Goal: Navigation & Orientation: Understand site structure

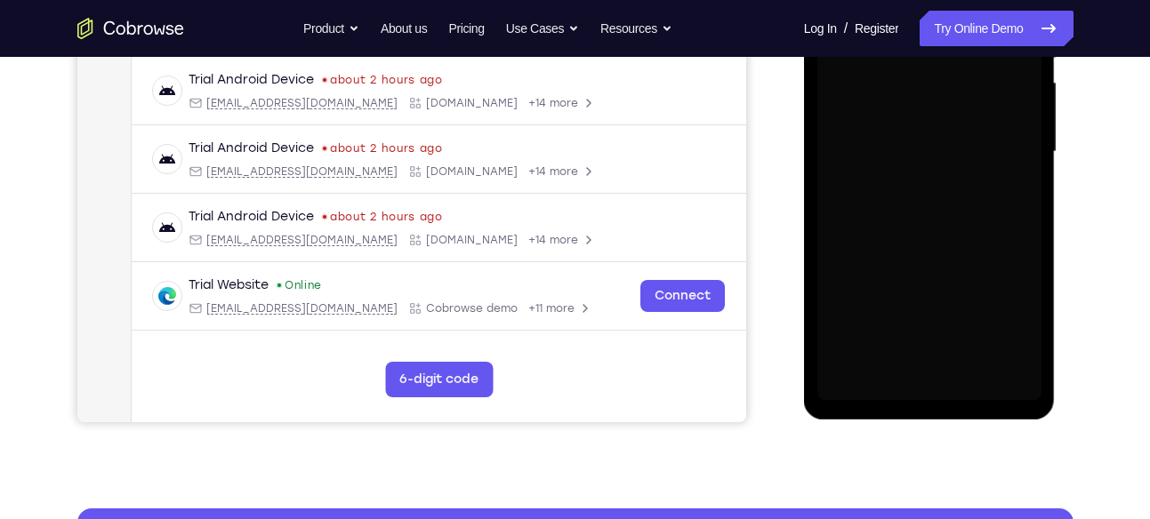
scroll to position [406, 0]
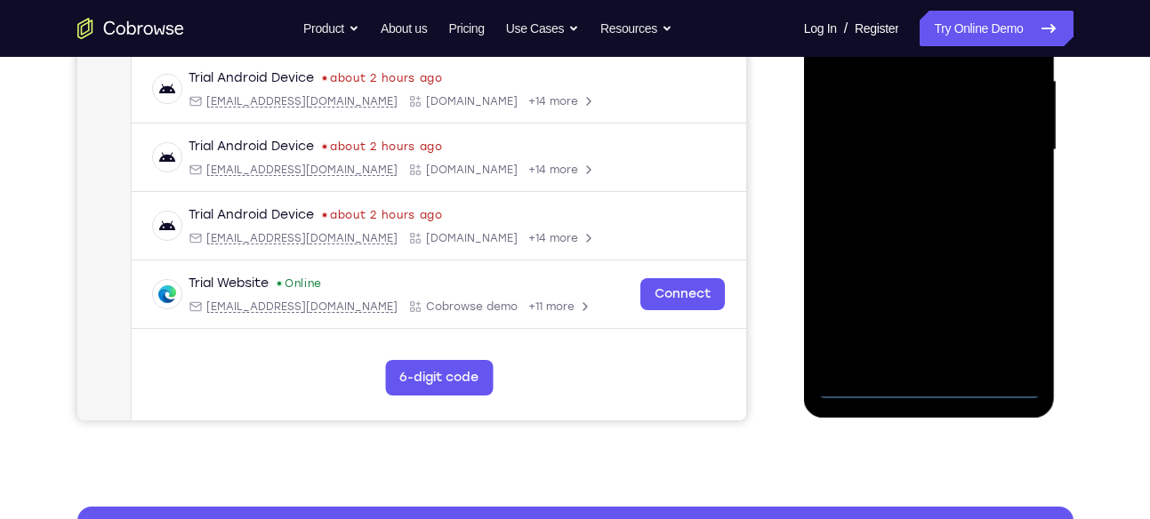
click at [924, 388] on div at bounding box center [929, 150] width 224 height 498
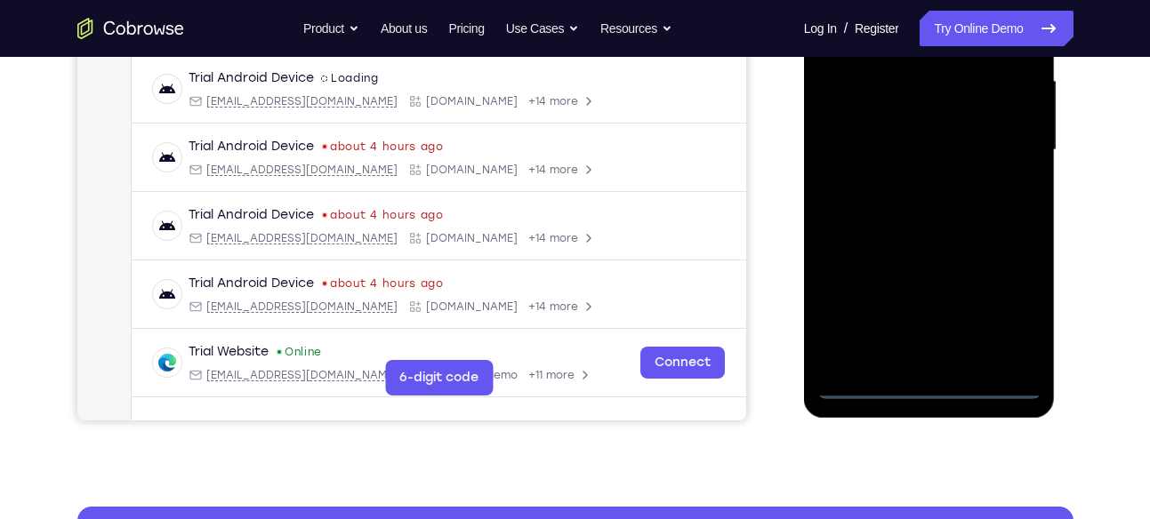
click at [1007, 311] on div at bounding box center [929, 150] width 224 height 498
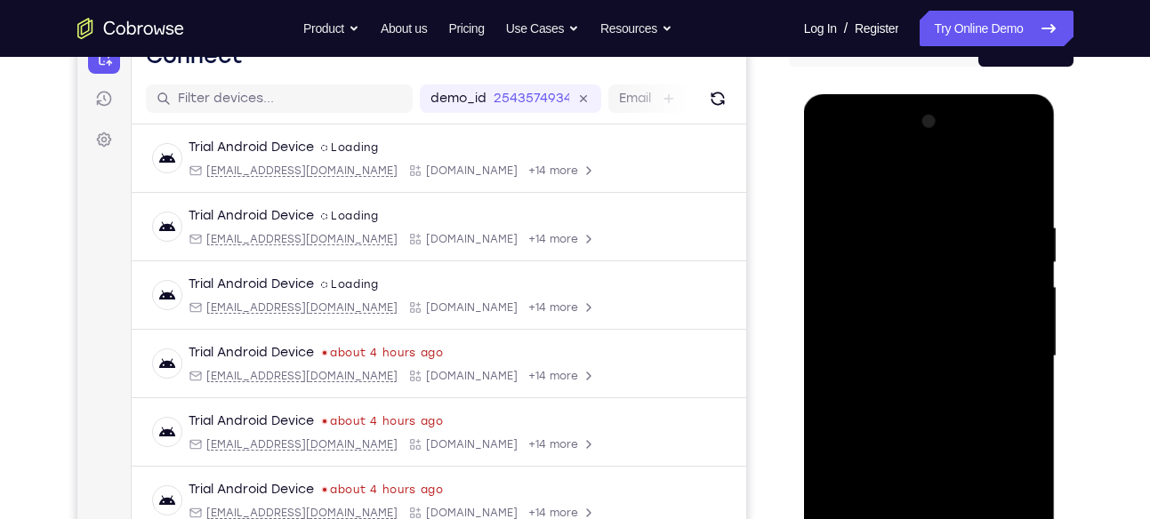
scroll to position [192, 0]
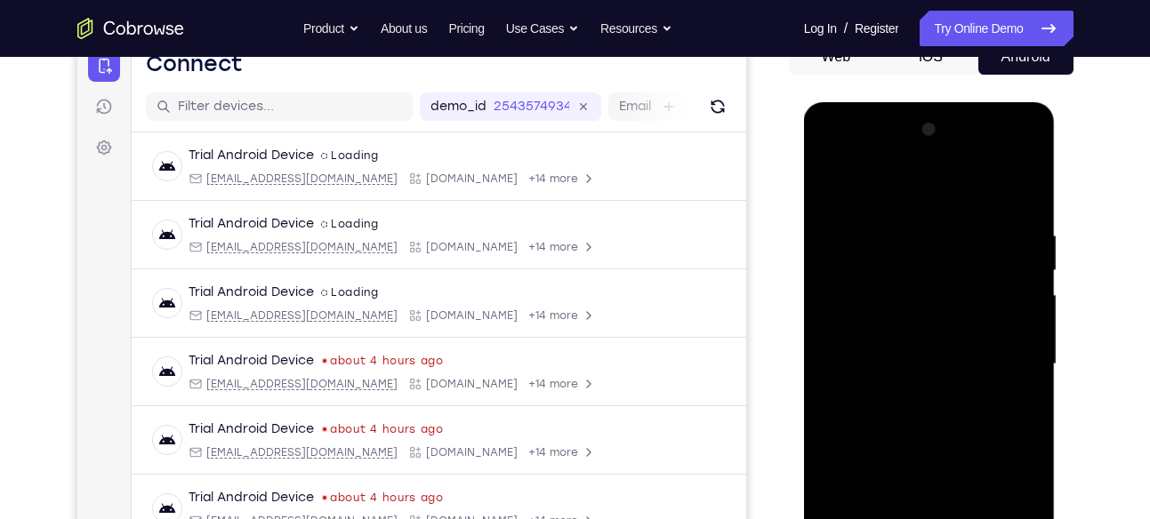
click at [865, 185] on div at bounding box center [929, 365] width 224 height 498
click at [1001, 356] on div at bounding box center [929, 365] width 224 height 498
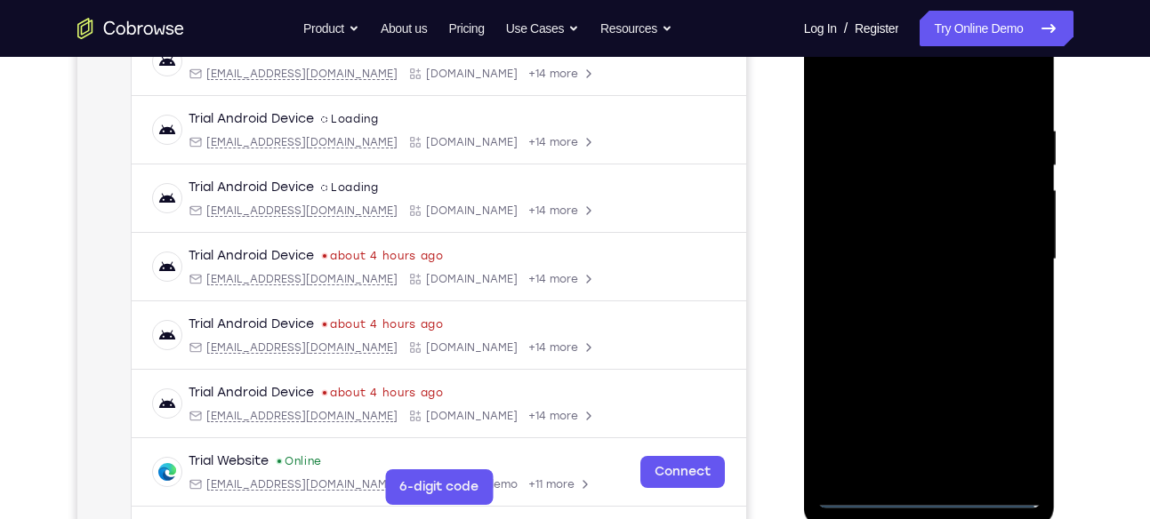
scroll to position [302, 0]
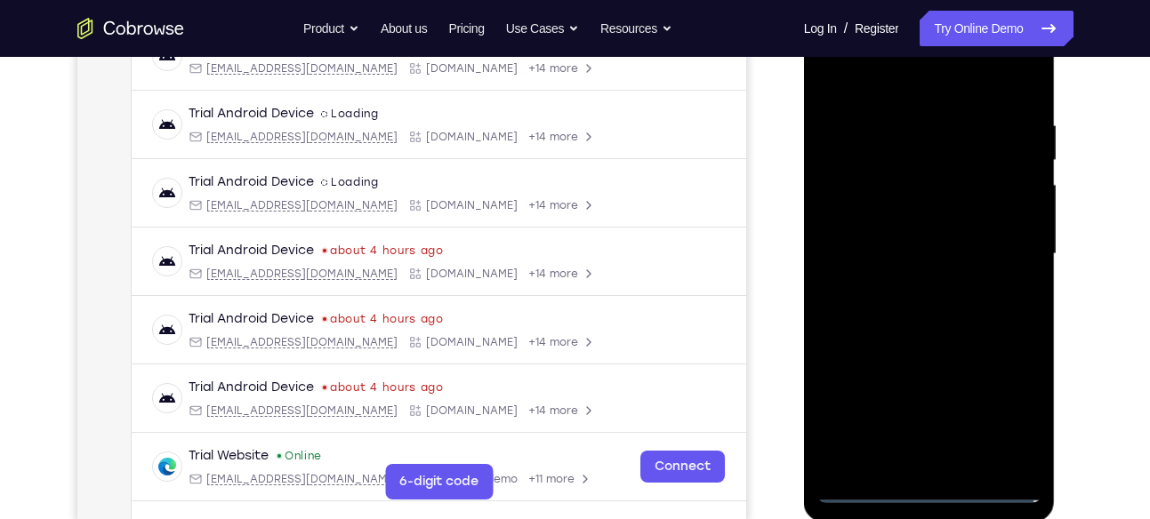
click at [899, 284] on div at bounding box center [929, 254] width 224 height 498
click at [915, 238] on div at bounding box center [929, 254] width 224 height 498
click at [909, 247] on div at bounding box center [929, 254] width 224 height 498
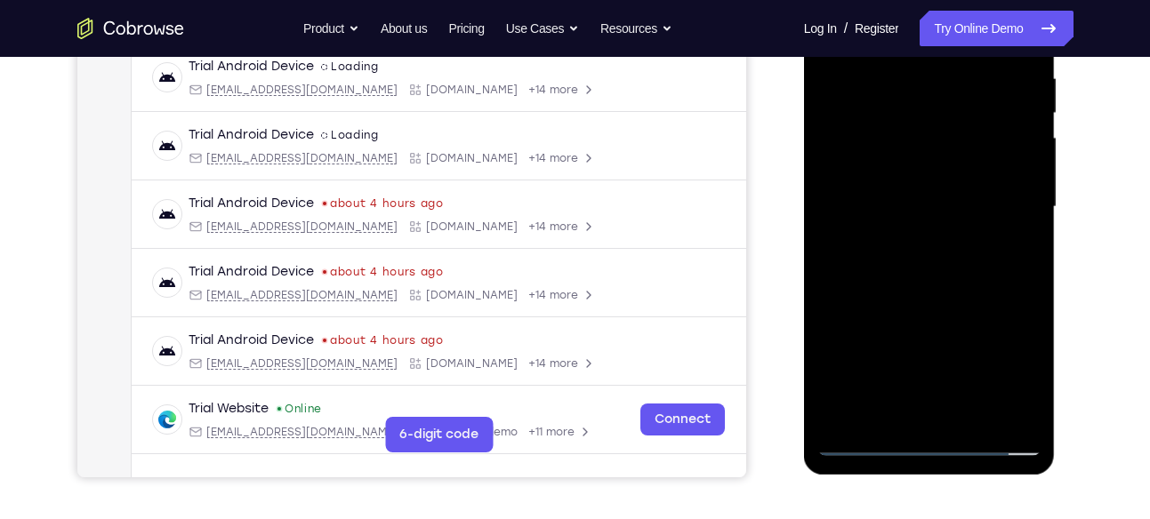
scroll to position [347, 0]
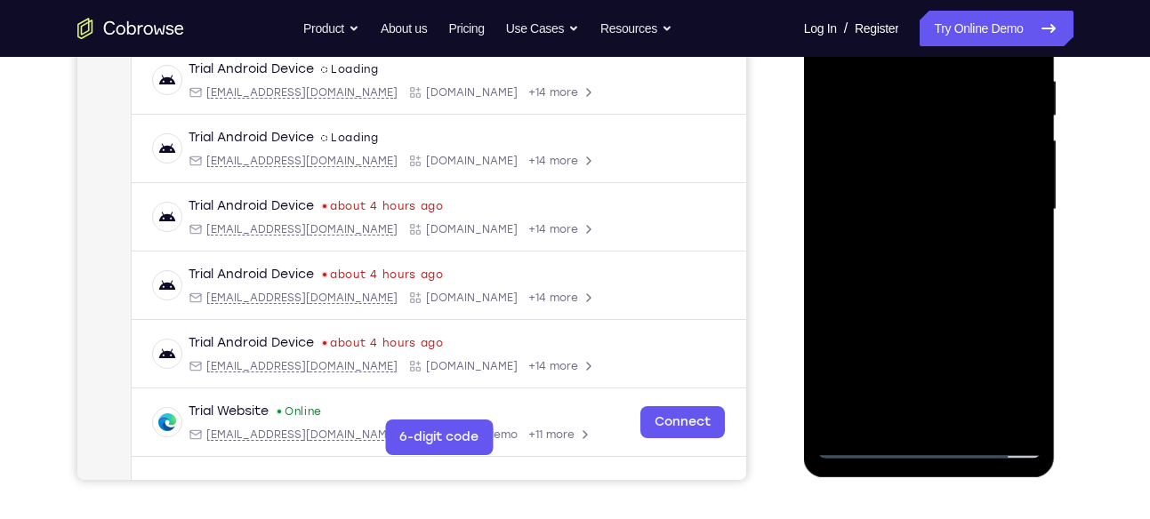
click at [923, 290] on div at bounding box center [929, 210] width 224 height 498
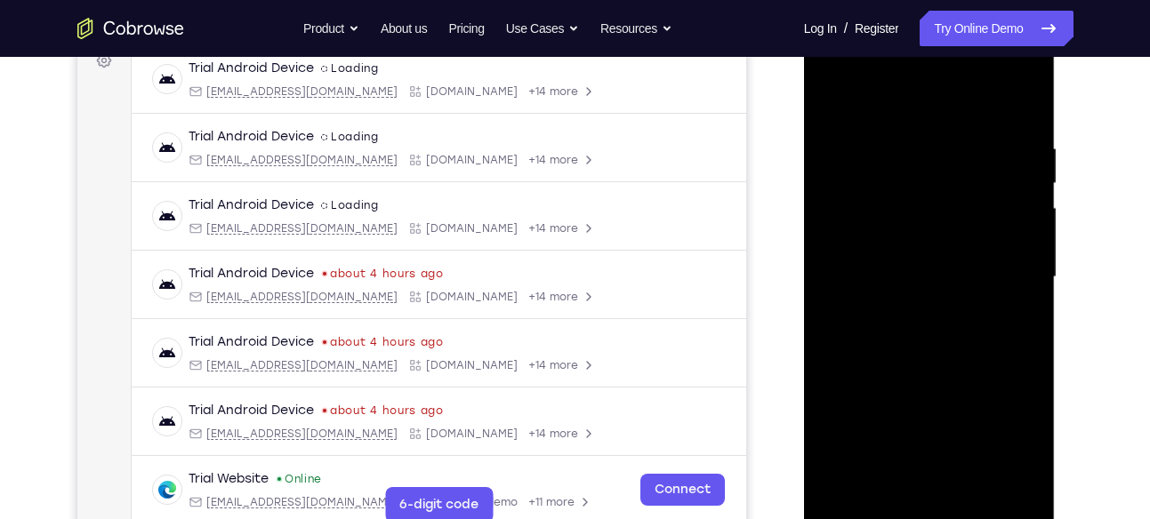
scroll to position [275, 0]
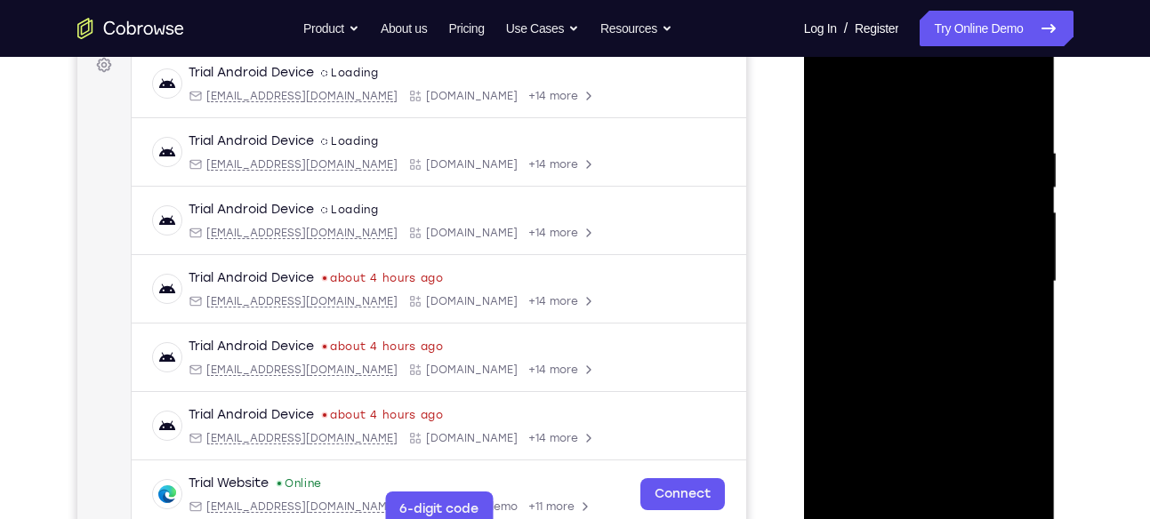
click at [907, 140] on div at bounding box center [929, 282] width 224 height 498
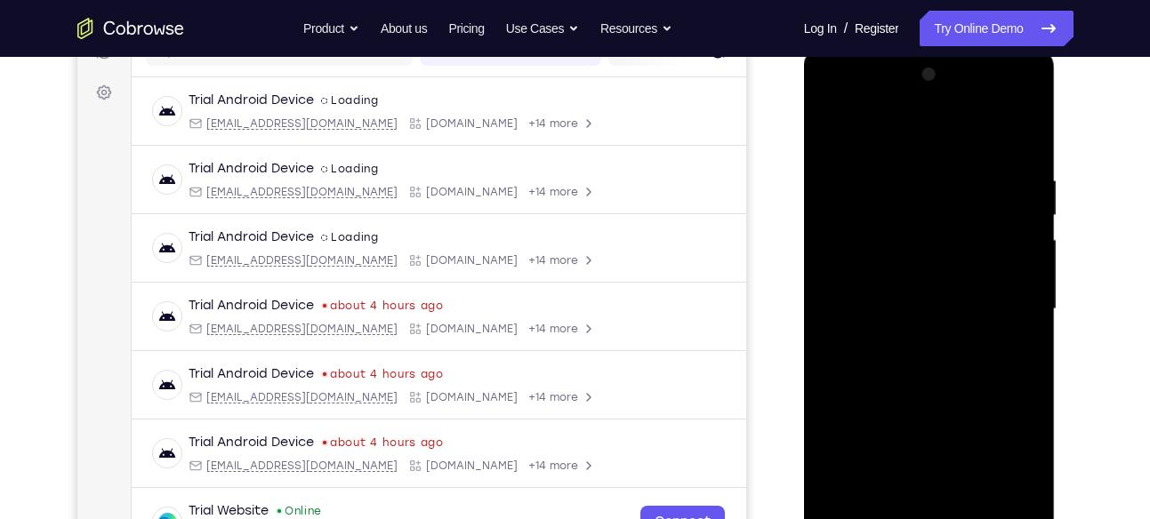
scroll to position [256, 0]
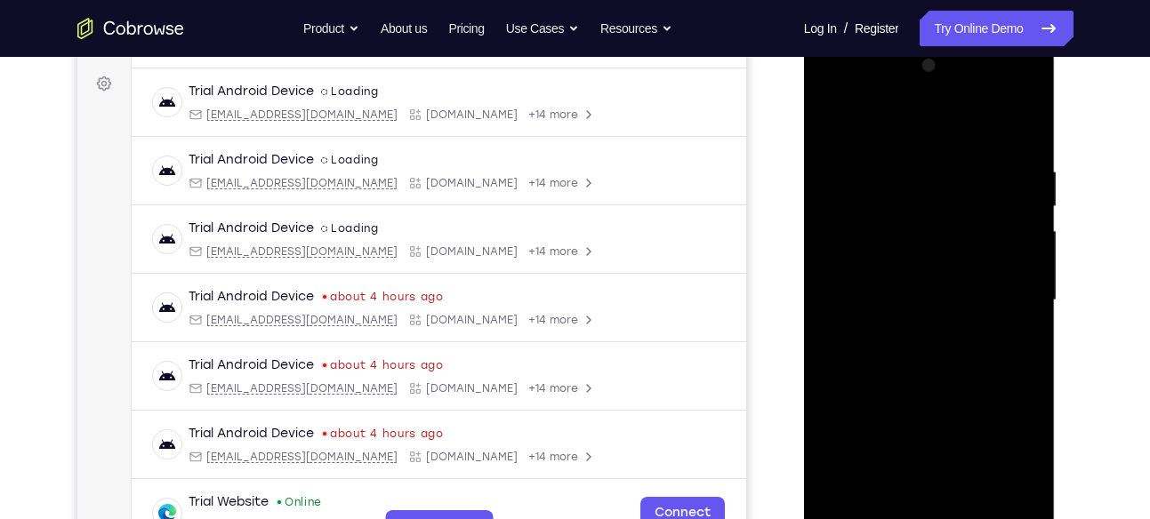
click at [828, 230] on div at bounding box center [929, 301] width 224 height 498
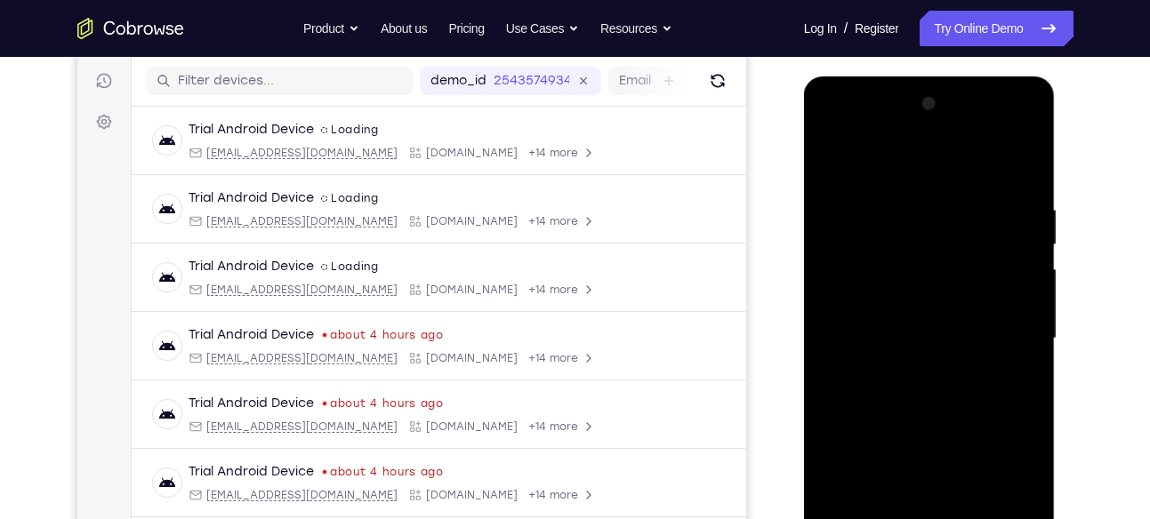
scroll to position [219, 0]
click at [1023, 250] on div at bounding box center [929, 338] width 224 height 498
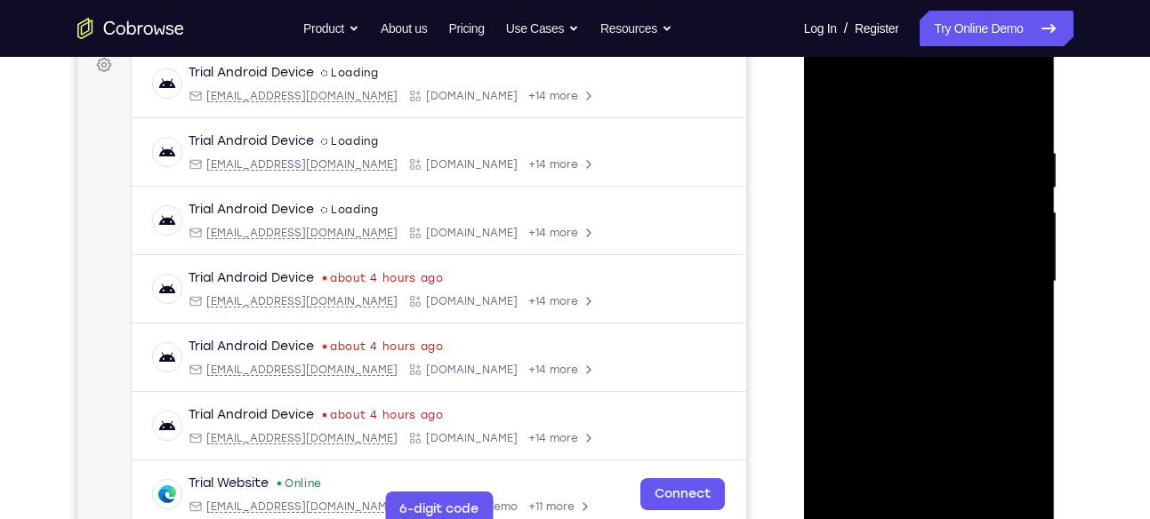
scroll to position [278, 0]
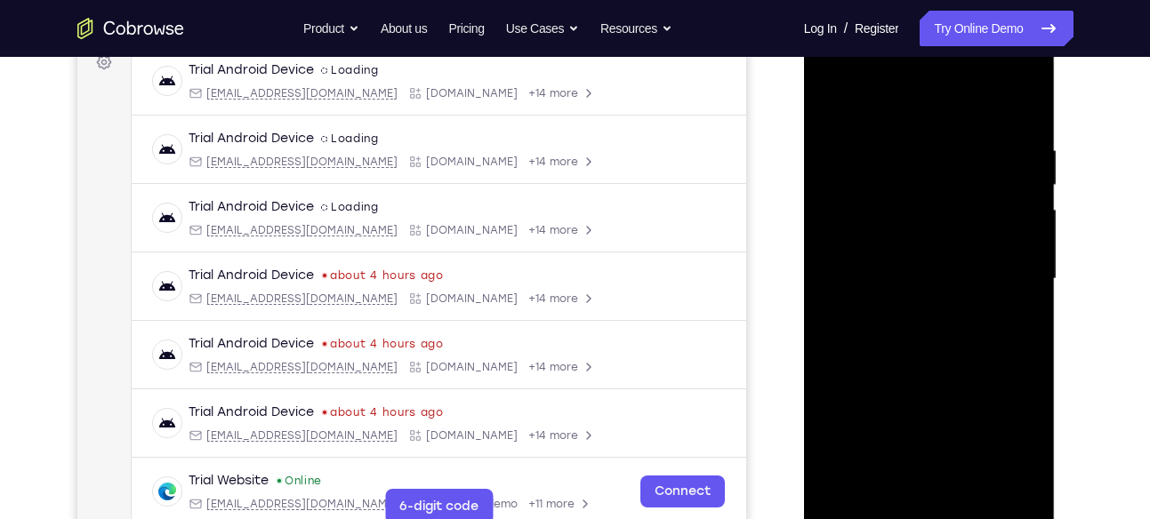
click at [1026, 267] on div at bounding box center [929, 279] width 224 height 498
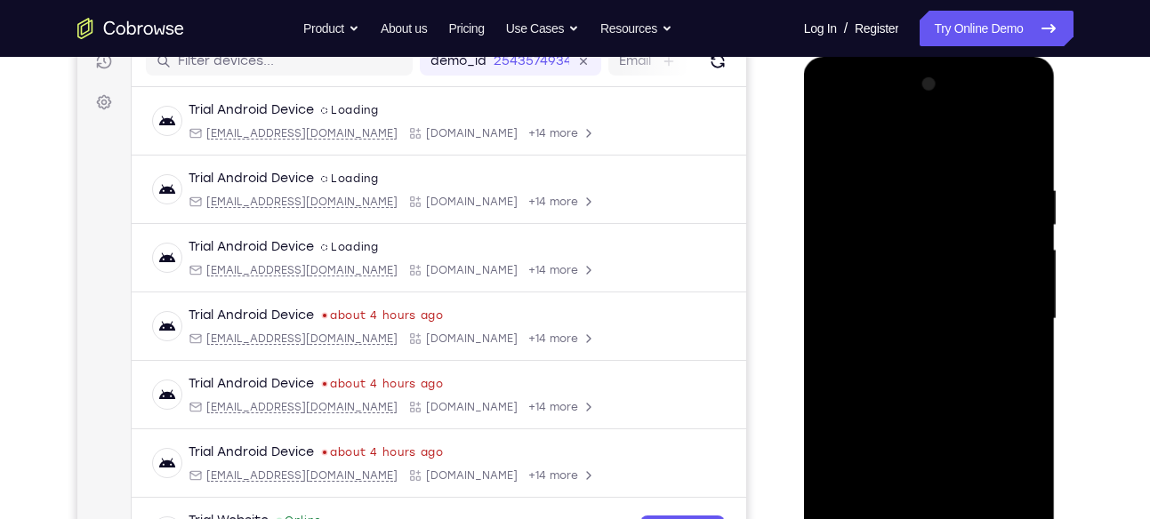
scroll to position [242, 0]
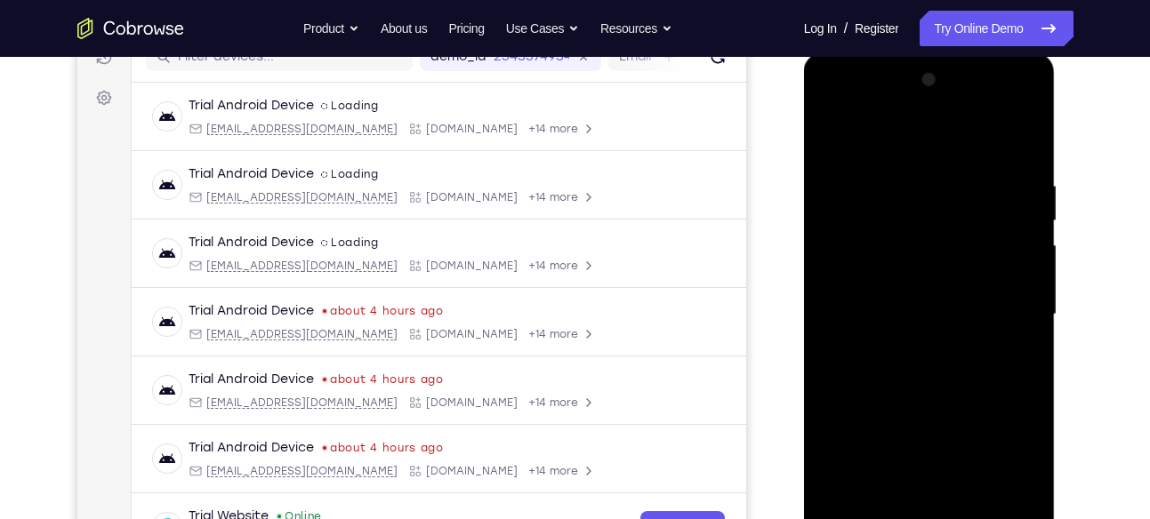
click at [1017, 266] on div at bounding box center [929, 315] width 224 height 498
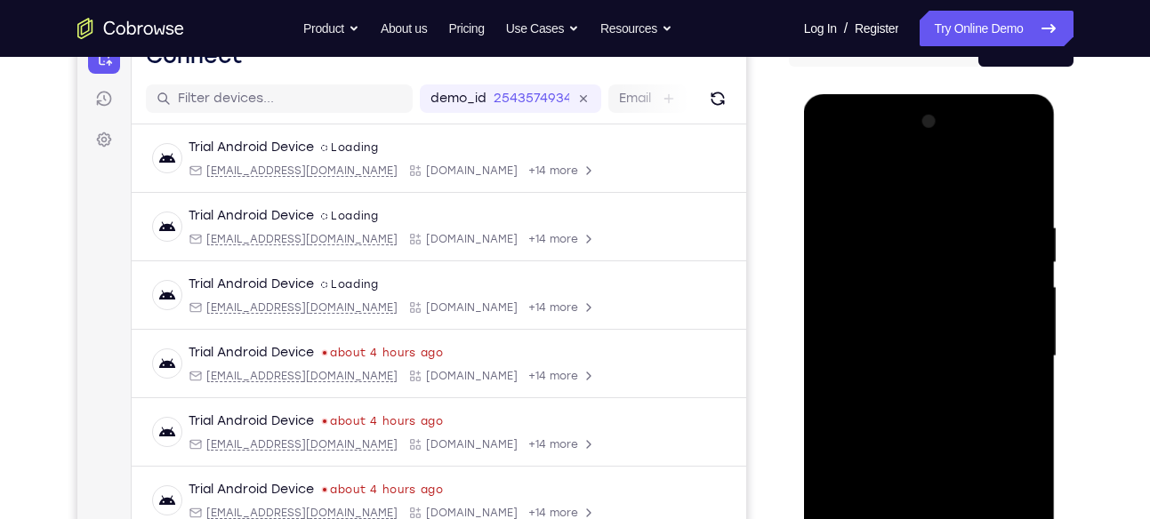
scroll to position [196, 0]
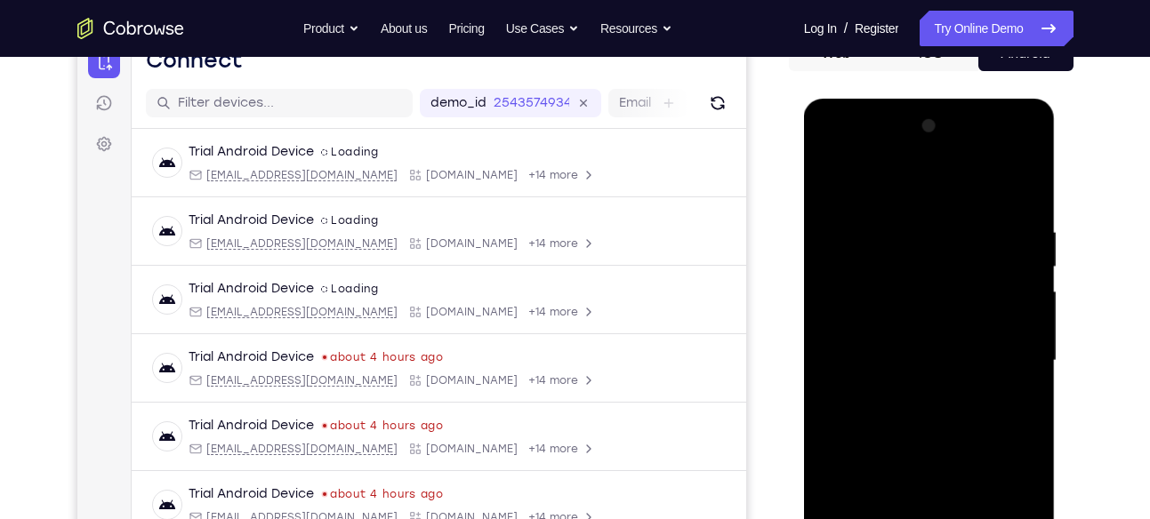
click at [1022, 192] on div at bounding box center [929, 361] width 224 height 498
drag, startPoint x: 984, startPoint y: 312, endPoint x: 989, endPoint y: 245, distance: 66.9
click at [989, 245] on div at bounding box center [929, 361] width 224 height 498
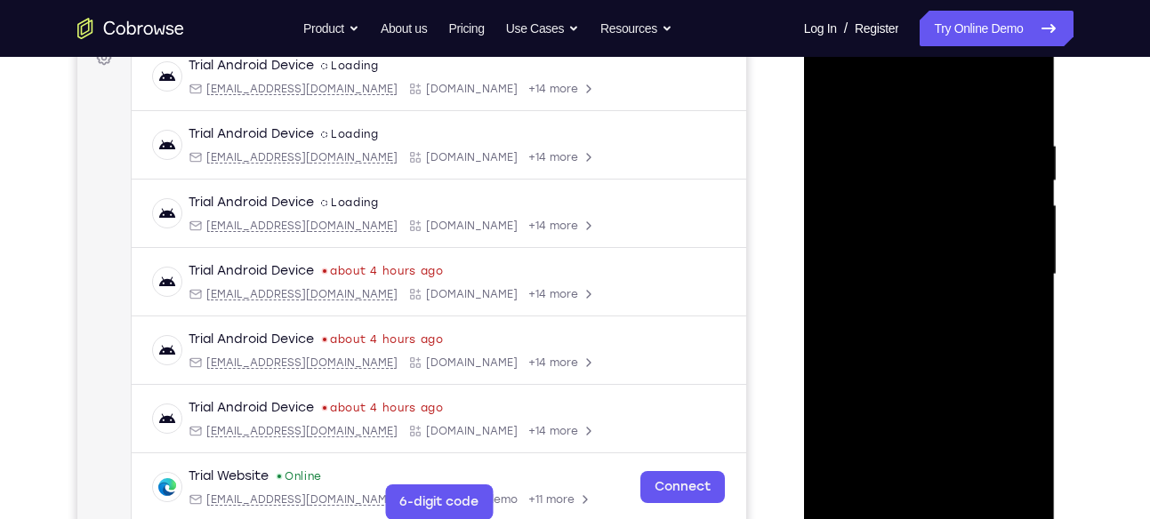
scroll to position [285, 0]
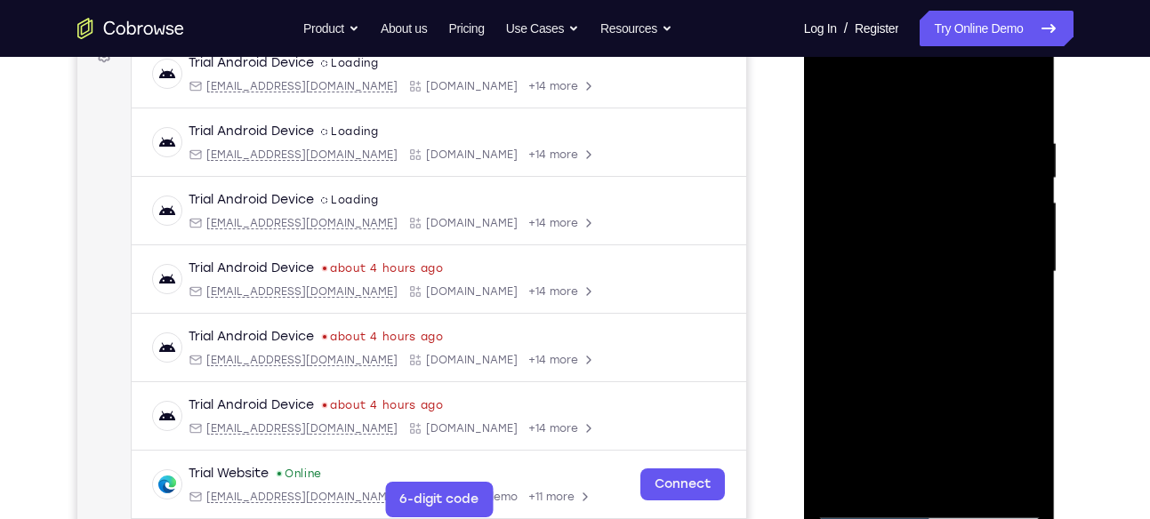
drag, startPoint x: 977, startPoint y: 296, endPoint x: 999, endPoint y: 136, distance: 161.6
click at [999, 136] on div at bounding box center [929, 272] width 224 height 498
drag, startPoint x: 973, startPoint y: 304, endPoint x: 980, endPoint y: 181, distance: 123.8
click at [980, 181] on div at bounding box center [929, 272] width 224 height 498
drag, startPoint x: 966, startPoint y: 297, endPoint x: 974, endPoint y: 205, distance: 92.8
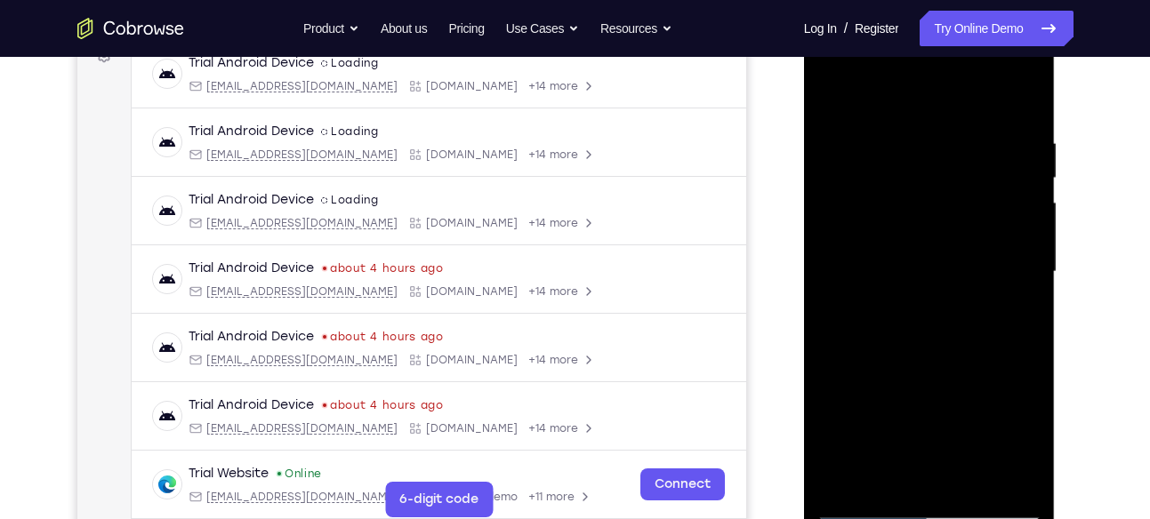
click at [974, 205] on div at bounding box center [929, 272] width 224 height 498
drag, startPoint x: 959, startPoint y: 304, endPoint x: 962, endPoint y: 185, distance: 119.2
click at [962, 185] on div at bounding box center [929, 272] width 224 height 498
drag, startPoint x: 925, startPoint y: 321, endPoint x: 951, endPoint y: 187, distance: 136.8
click at [951, 187] on div at bounding box center [929, 272] width 224 height 498
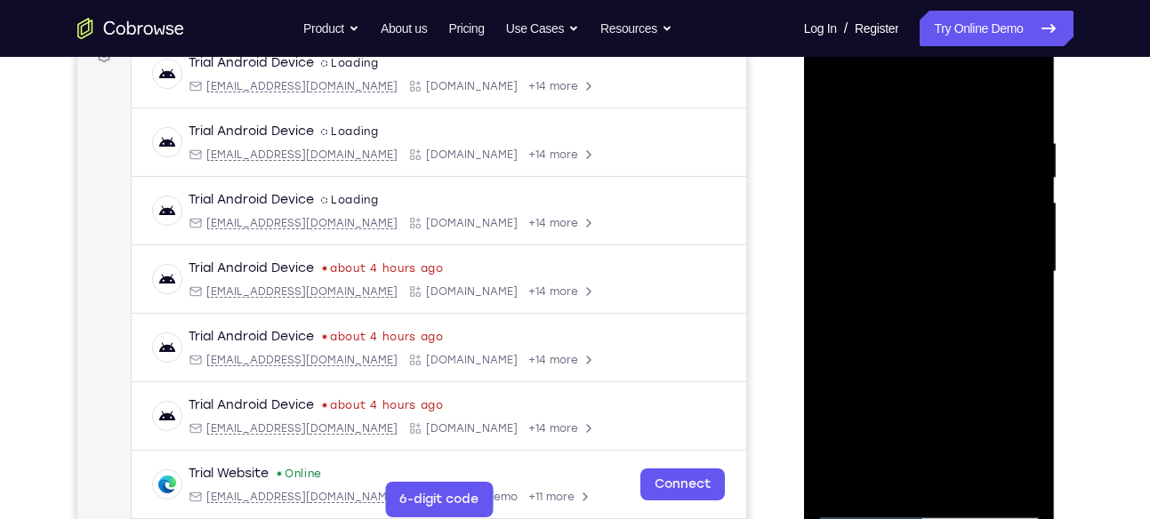
drag, startPoint x: 975, startPoint y: 314, endPoint x: 988, endPoint y: 214, distance: 100.5
click at [988, 214] on div at bounding box center [929, 272] width 224 height 498
drag, startPoint x: 999, startPoint y: 293, endPoint x: 1010, endPoint y: 237, distance: 57.2
click at [1010, 237] on div at bounding box center [929, 272] width 224 height 498
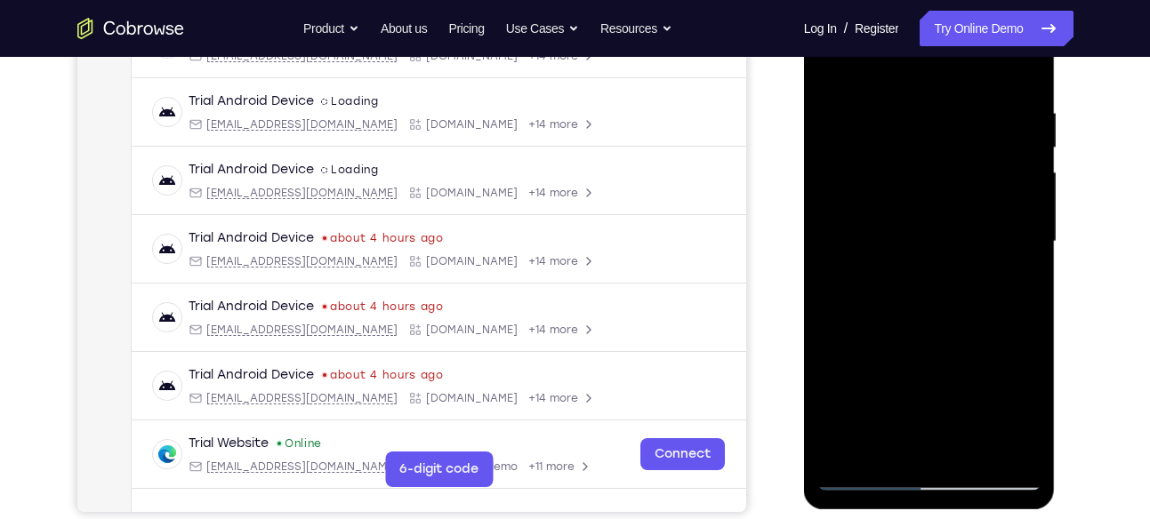
scroll to position [318, 0]
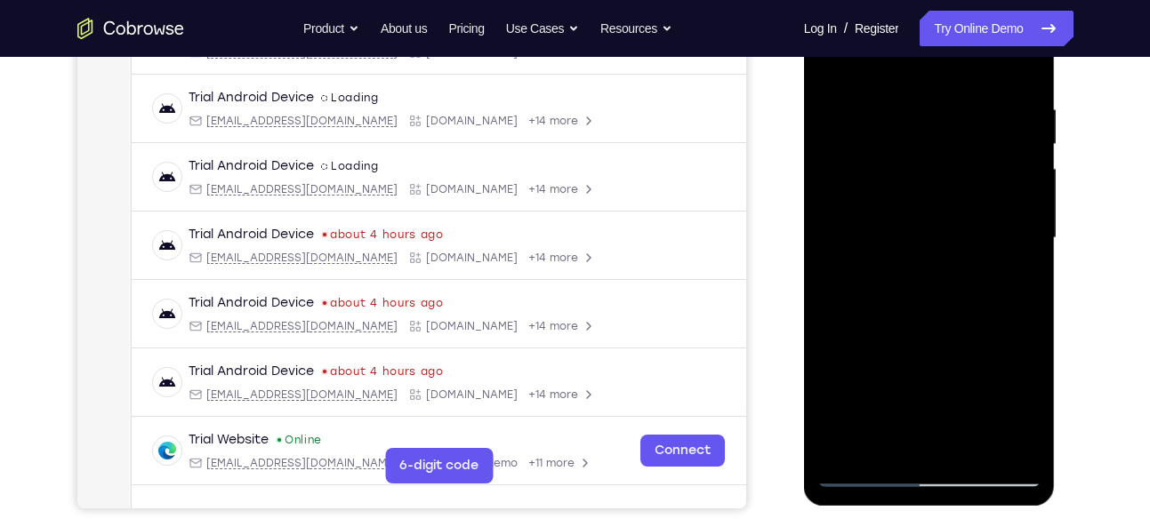
click at [1026, 251] on div at bounding box center [929, 238] width 224 height 498
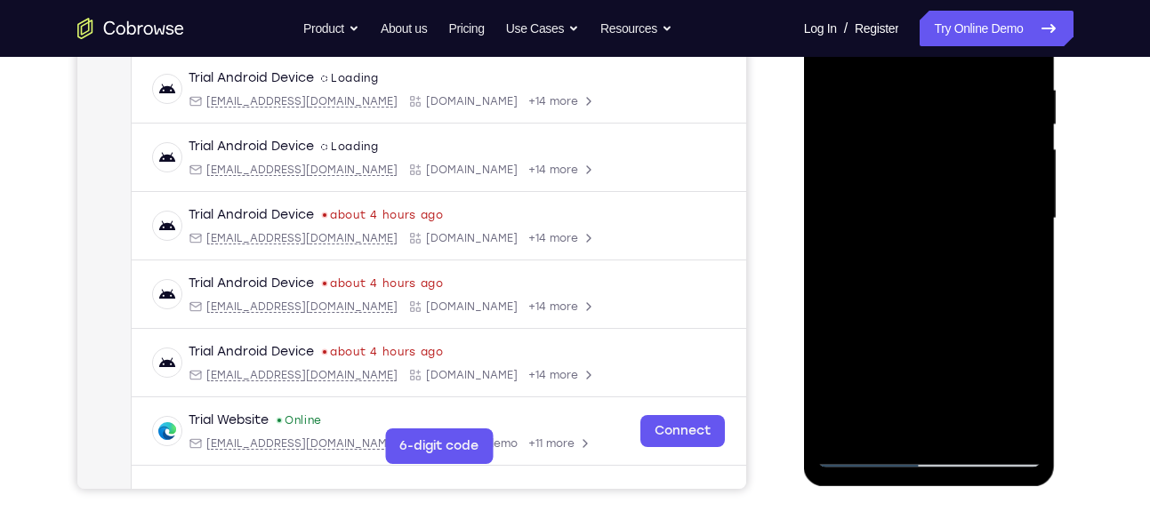
click at [1025, 215] on div at bounding box center [929, 219] width 224 height 498
click at [1027, 220] on div at bounding box center [929, 219] width 224 height 498
drag, startPoint x: 996, startPoint y: 291, endPoint x: 1005, endPoint y: 253, distance: 39.3
click at [1005, 253] on div at bounding box center [929, 219] width 224 height 498
click at [1031, 185] on div at bounding box center [929, 219] width 224 height 498
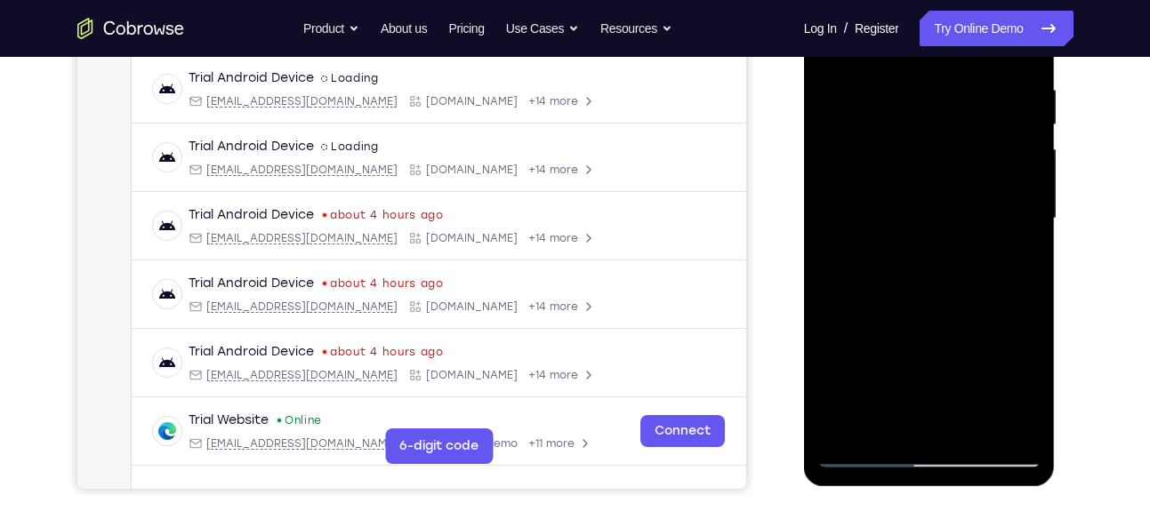
click at [1024, 191] on div at bounding box center [929, 219] width 224 height 498
click at [1026, 185] on div at bounding box center [929, 219] width 224 height 498
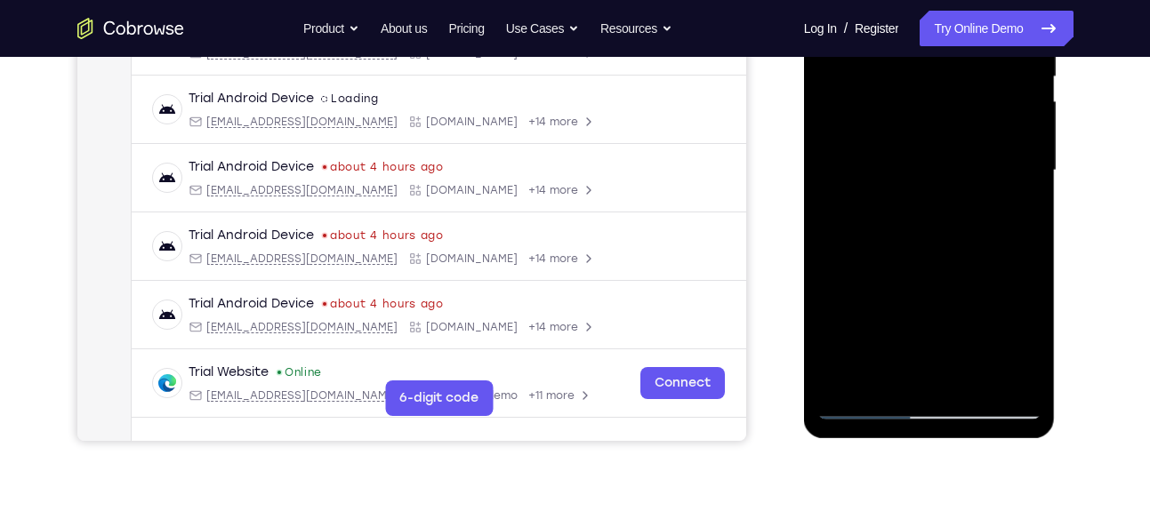
scroll to position [387, 0]
drag, startPoint x: 968, startPoint y: 163, endPoint x: 980, endPoint y: 181, distance: 22.4
click at [980, 181] on div at bounding box center [929, 170] width 224 height 498
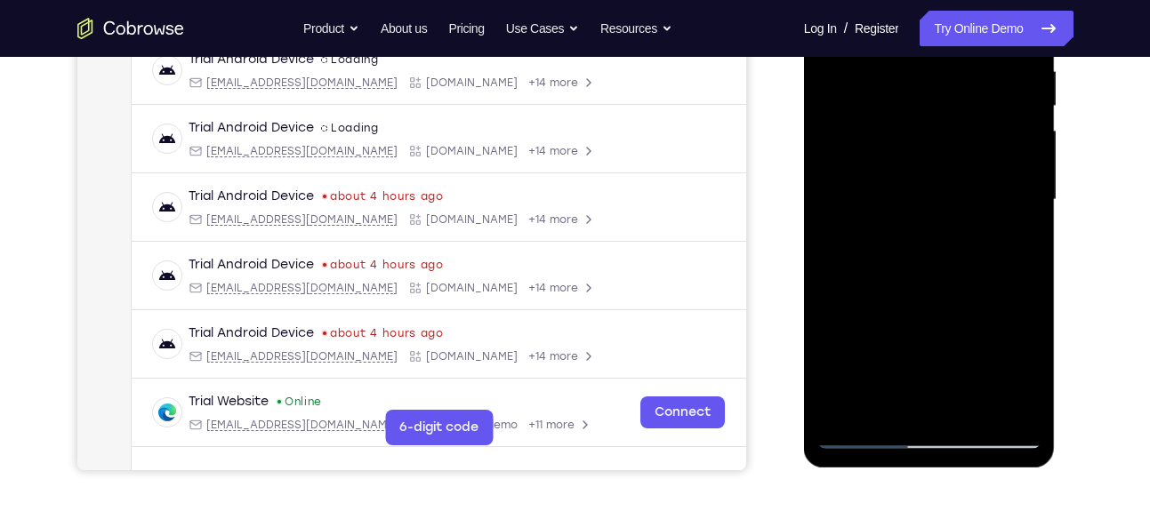
scroll to position [356, 0]
drag, startPoint x: 996, startPoint y: 315, endPoint x: 995, endPoint y: 190, distance: 124.5
click at [995, 190] on div at bounding box center [929, 201] width 224 height 498
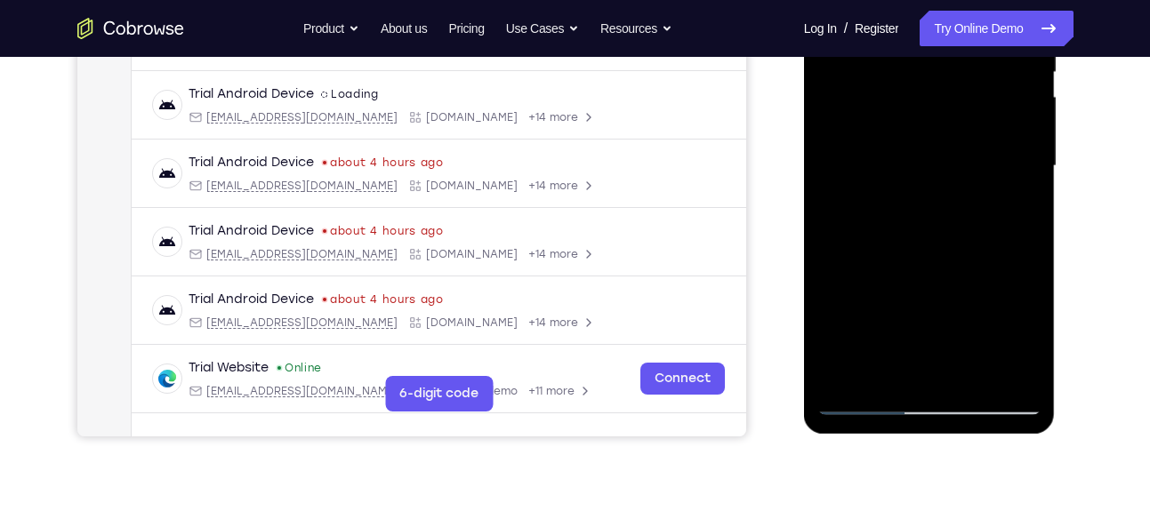
scroll to position [391, 0]
drag, startPoint x: 954, startPoint y: 260, endPoint x: 970, endPoint y: 199, distance: 62.6
click at [970, 199] on div at bounding box center [929, 165] width 224 height 498
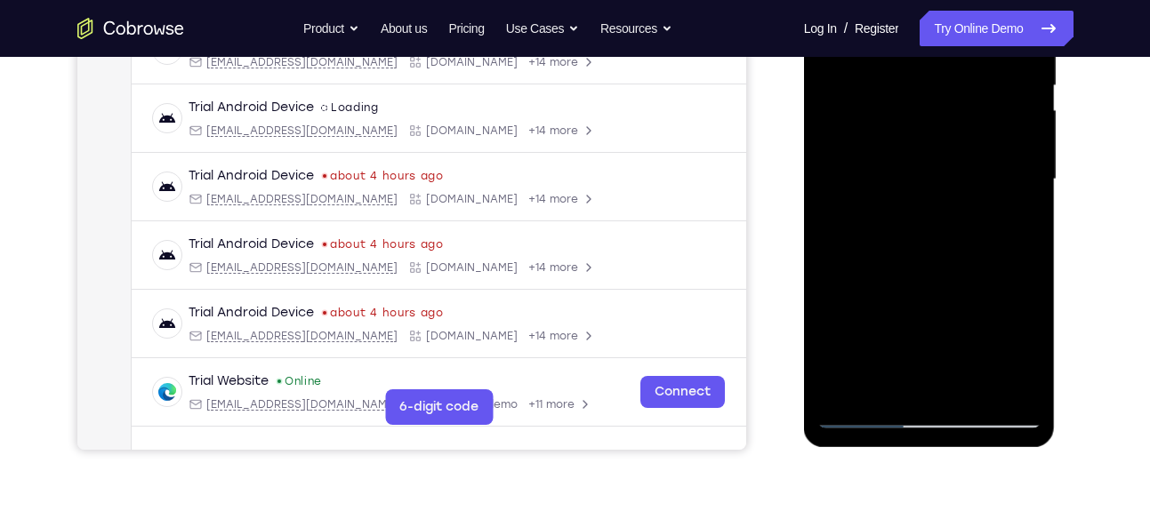
scroll to position [376, 0]
drag, startPoint x: 969, startPoint y: 294, endPoint x: 981, endPoint y: 180, distance: 114.5
click at [981, 180] on div at bounding box center [929, 181] width 224 height 498
drag, startPoint x: 968, startPoint y: 301, endPoint x: 984, endPoint y: 174, distance: 127.3
click at [984, 174] on div at bounding box center [929, 181] width 224 height 498
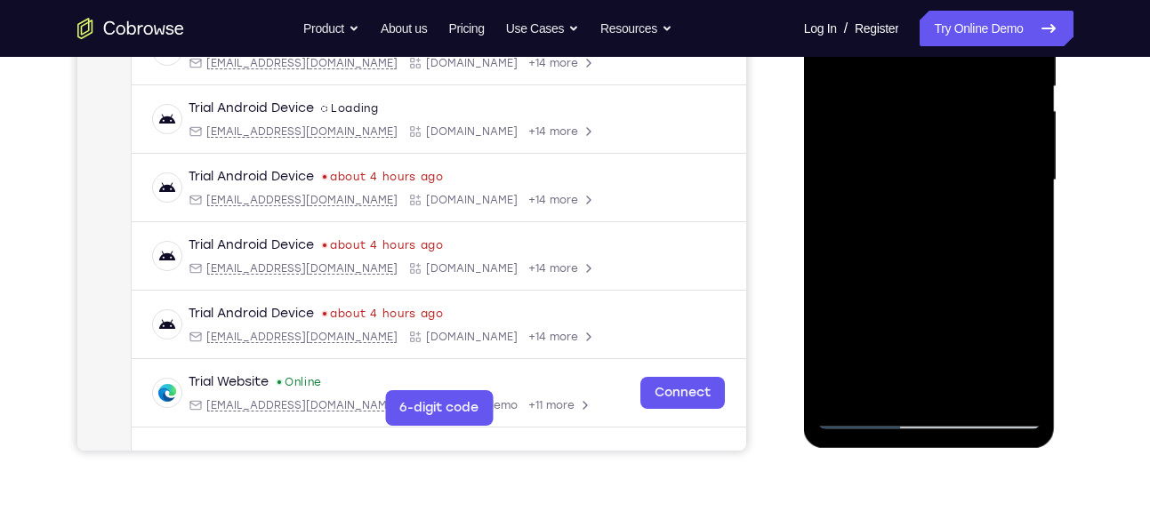
drag, startPoint x: 962, startPoint y: 325, endPoint x: 982, endPoint y: 195, distance: 131.3
click at [982, 195] on div at bounding box center [929, 181] width 224 height 498
click at [1019, 238] on div at bounding box center [929, 181] width 224 height 498
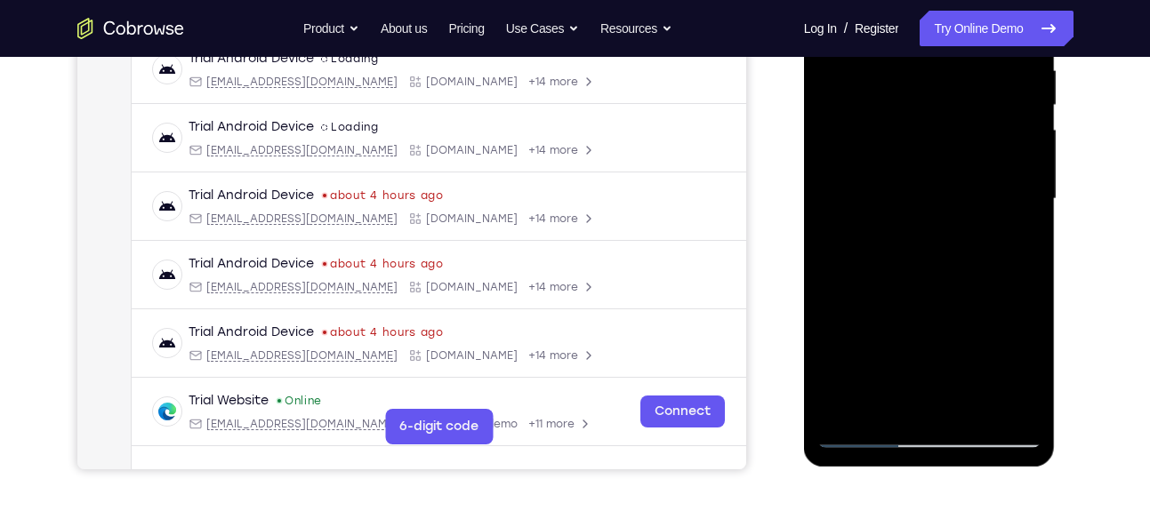
scroll to position [352, 0]
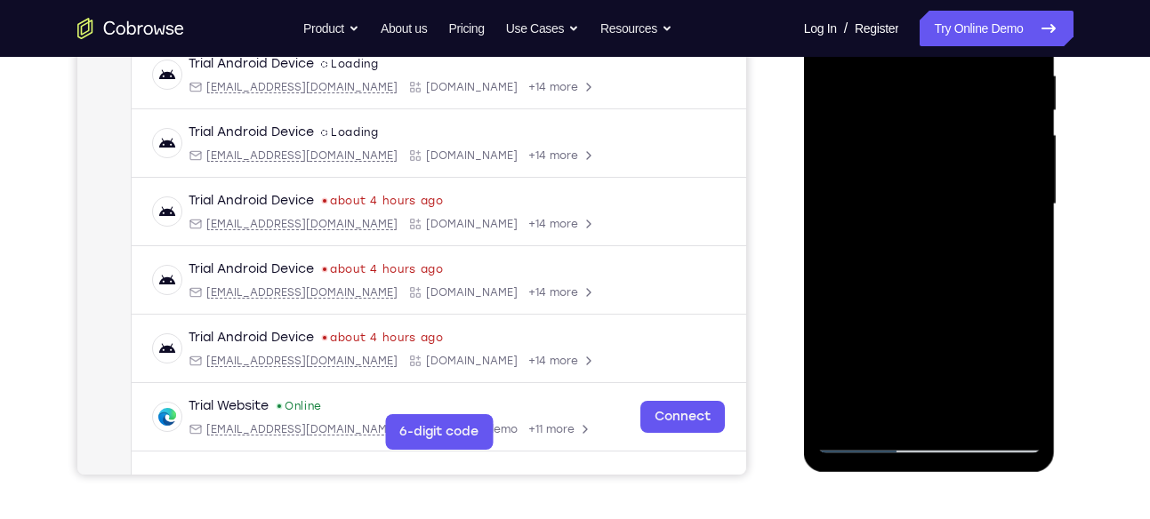
drag, startPoint x: 986, startPoint y: 310, endPoint x: 989, endPoint y: 286, distance: 24.2
click at [989, 286] on div at bounding box center [929, 205] width 224 height 498
click at [1025, 252] on div at bounding box center [929, 205] width 224 height 498
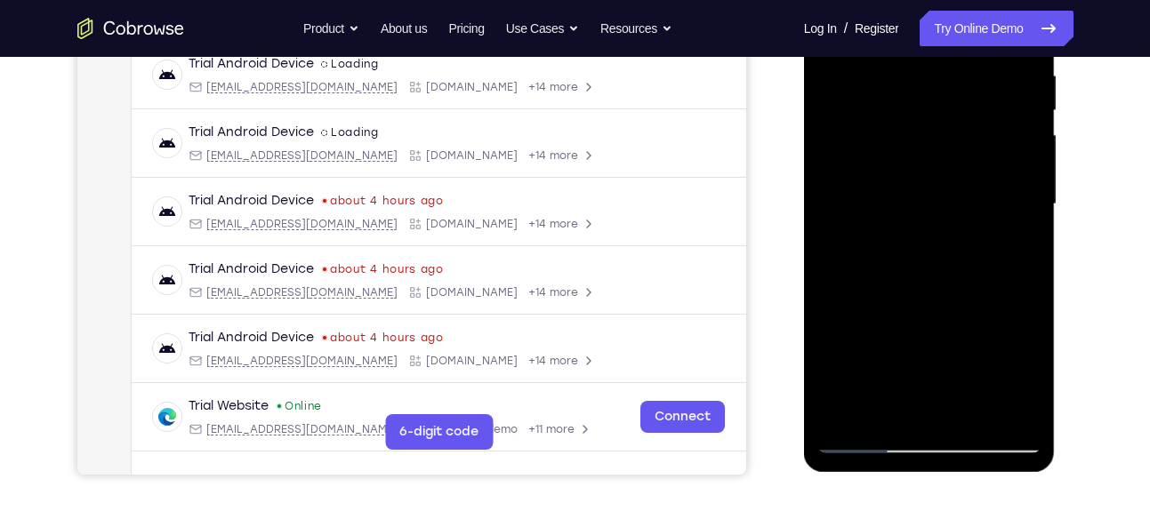
drag, startPoint x: 968, startPoint y: 296, endPoint x: 978, endPoint y: 242, distance: 55.1
click at [978, 242] on div at bounding box center [929, 205] width 224 height 498
click at [1035, 197] on div at bounding box center [929, 205] width 224 height 498
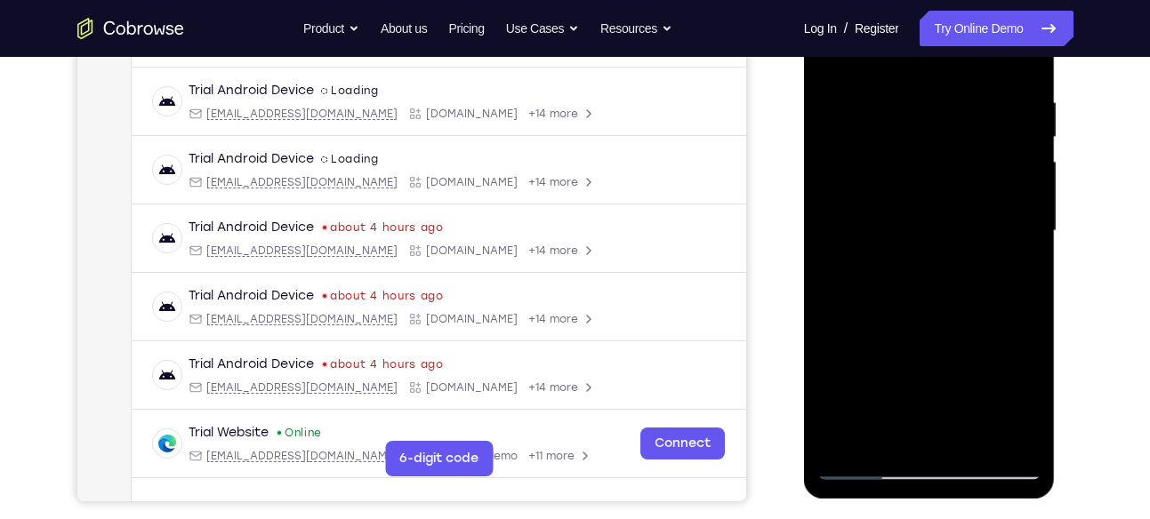
scroll to position [324, 0]
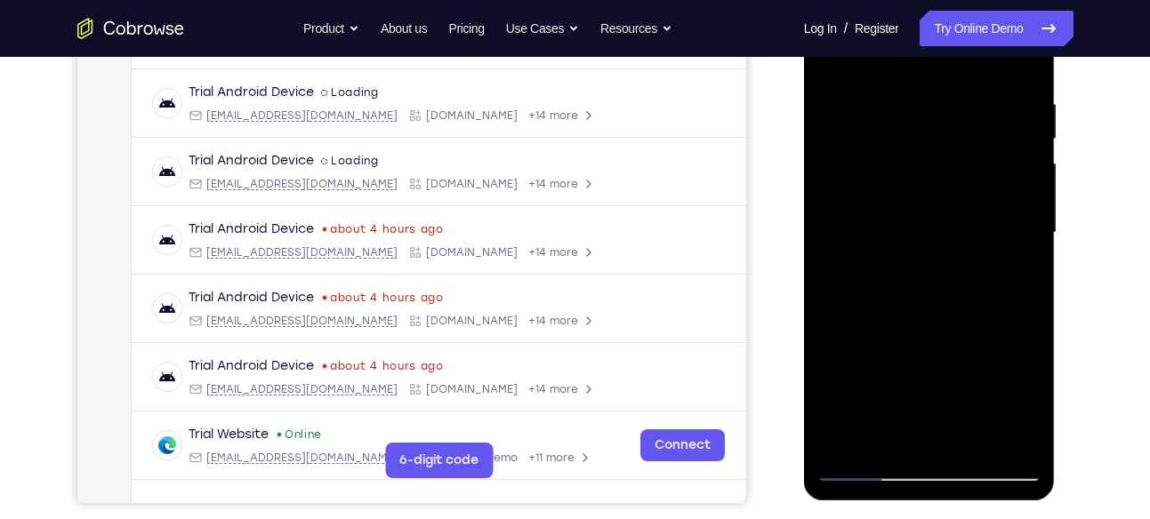
drag, startPoint x: 1001, startPoint y: 260, endPoint x: 1022, endPoint y: 156, distance: 106.2
click at [1022, 156] on div at bounding box center [929, 233] width 224 height 498
drag, startPoint x: 976, startPoint y: 300, endPoint x: 982, endPoint y: 166, distance: 133.6
click at [982, 166] on div at bounding box center [929, 233] width 224 height 498
drag, startPoint x: 945, startPoint y: 316, endPoint x: 970, endPoint y: 217, distance: 102.0
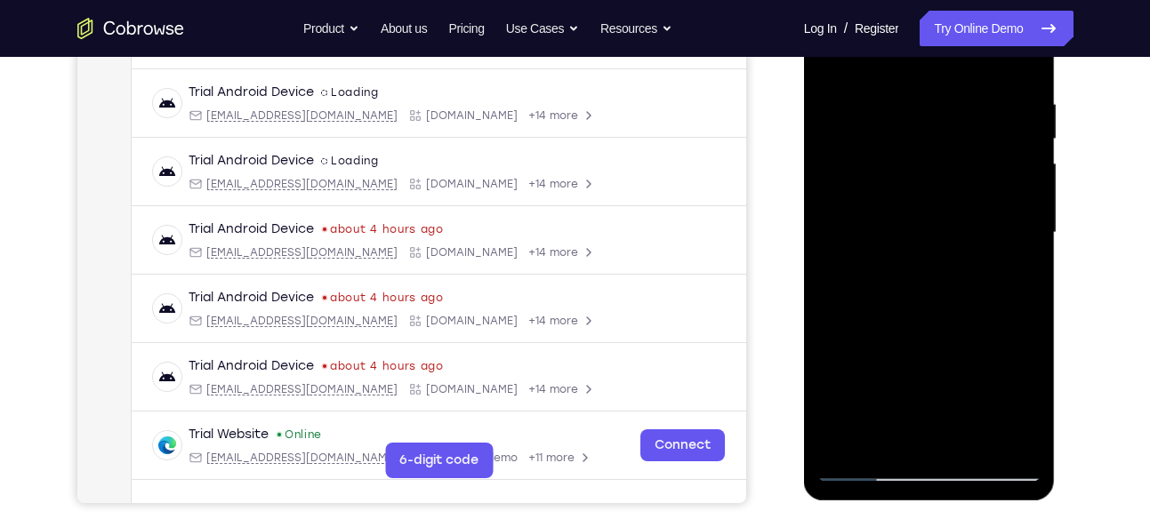
click at [970, 217] on div at bounding box center [929, 233] width 224 height 498
drag, startPoint x: 947, startPoint y: 308, endPoint x: 958, endPoint y: 270, distance: 38.9
click at [958, 270] on div at bounding box center [929, 233] width 224 height 498
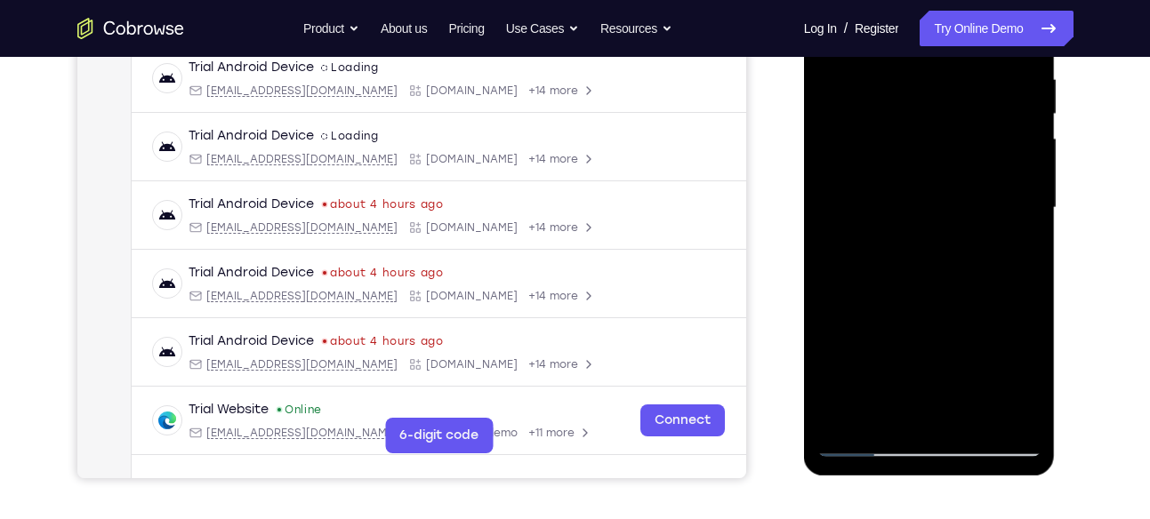
click at [972, 271] on div at bounding box center [929, 208] width 224 height 498
click at [1034, 237] on div at bounding box center [929, 208] width 224 height 498
click at [1029, 240] on div at bounding box center [929, 208] width 224 height 498
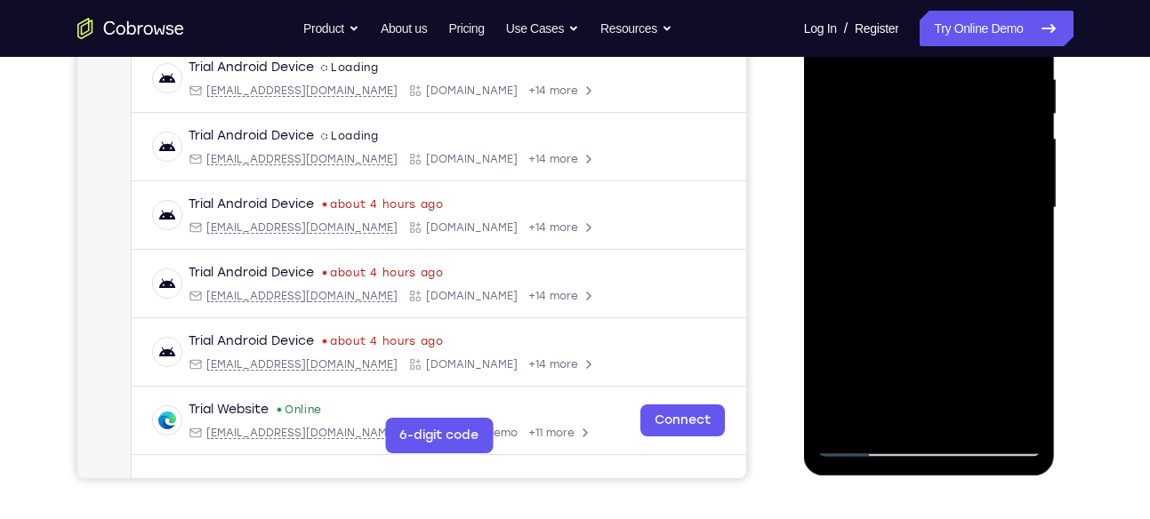
click at [1029, 240] on div at bounding box center [929, 208] width 224 height 498
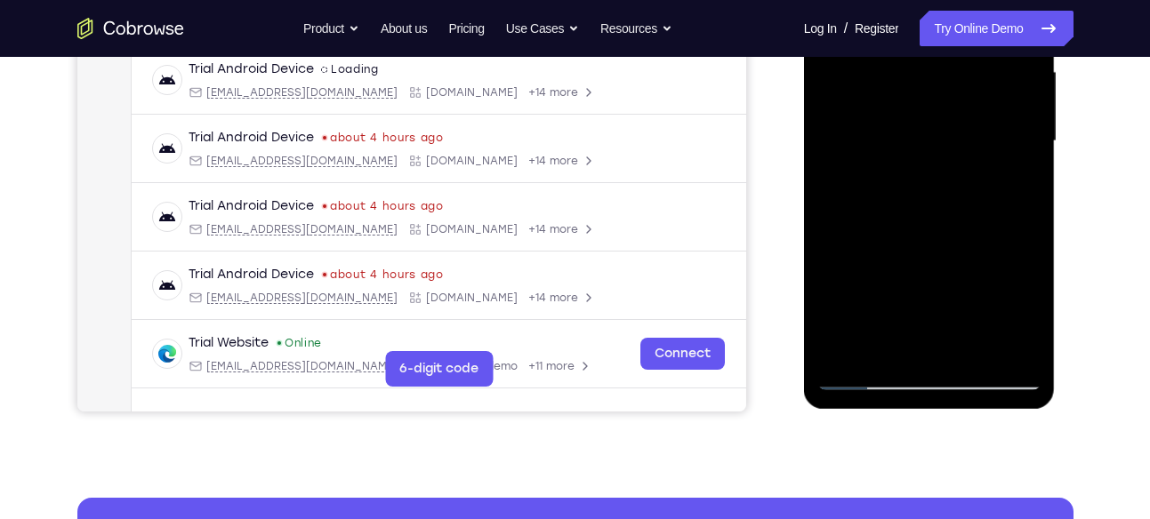
scroll to position [418, 0]
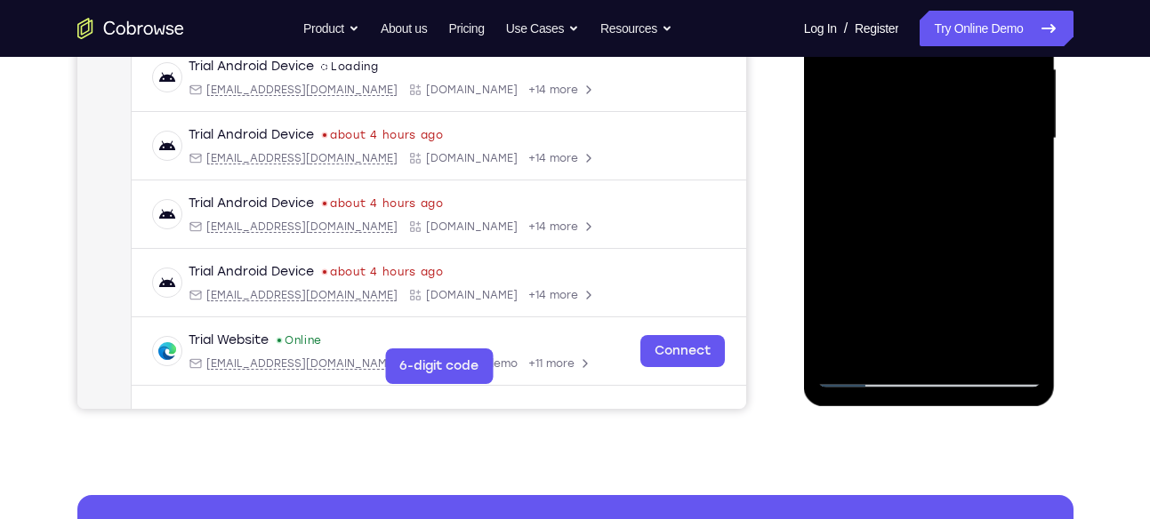
drag, startPoint x: 971, startPoint y: 262, endPoint x: 987, endPoint y: 135, distance: 128.2
click at [987, 135] on div at bounding box center [929, 139] width 224 height 498
drag, startPoint x: 946, startPoint y: 273, endPoint x: 976, endPoint y: 166, distance: 110.7
click at [976, 166] on div at bounding box center [929, 139] width 224 height 498
drag, startPoint x: 960, startPoint y: 238, endPoint x: 950, endPoint y: 312, distance: 74.5
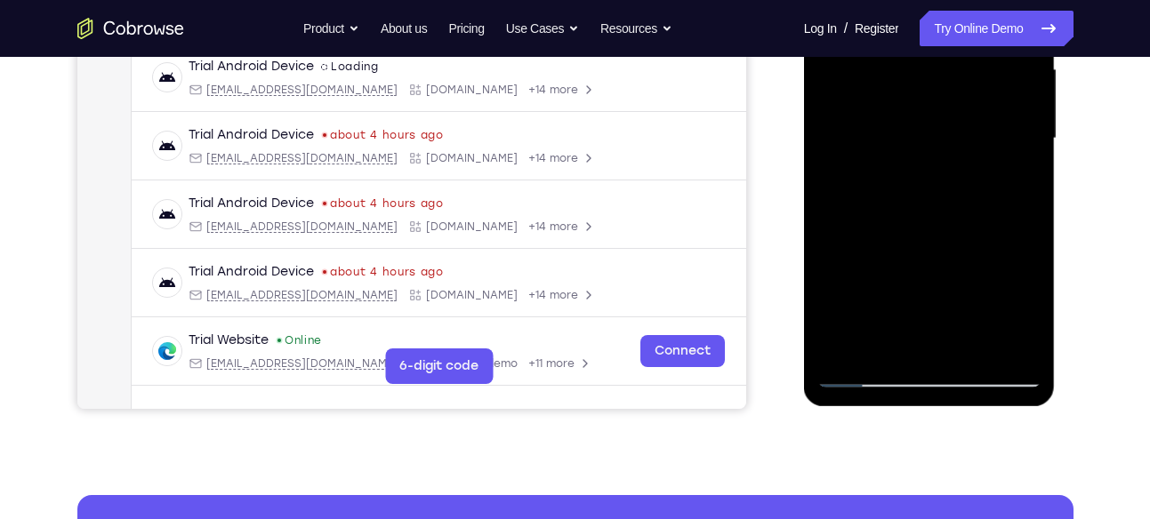
click at [950, 312] on div at bounding box center [929, 139] width 224 height 498
click at [988, 203] on div at bounding box center [929, 139] width 224 height 498
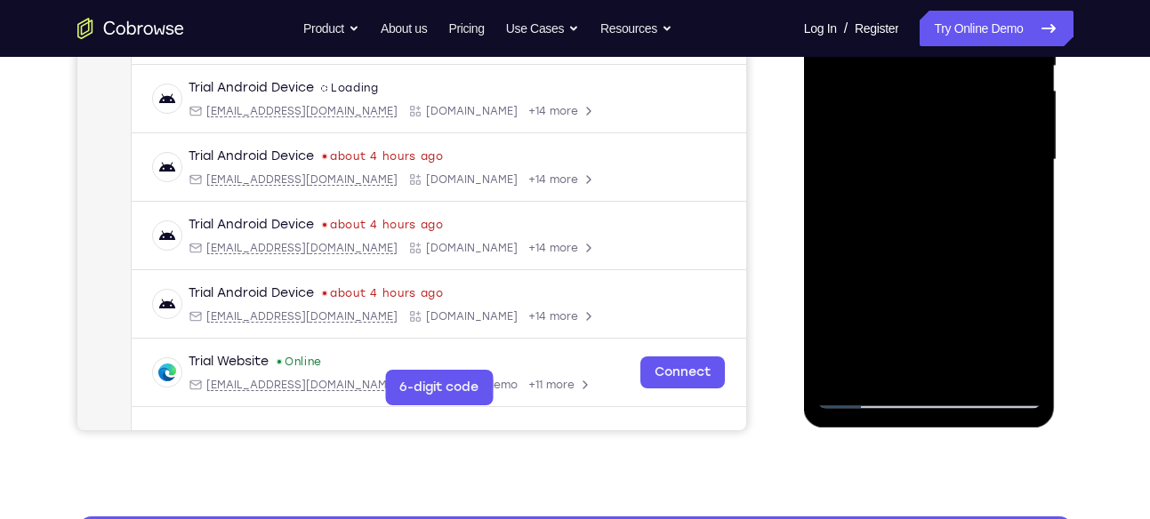
scroll to position [385, 0]
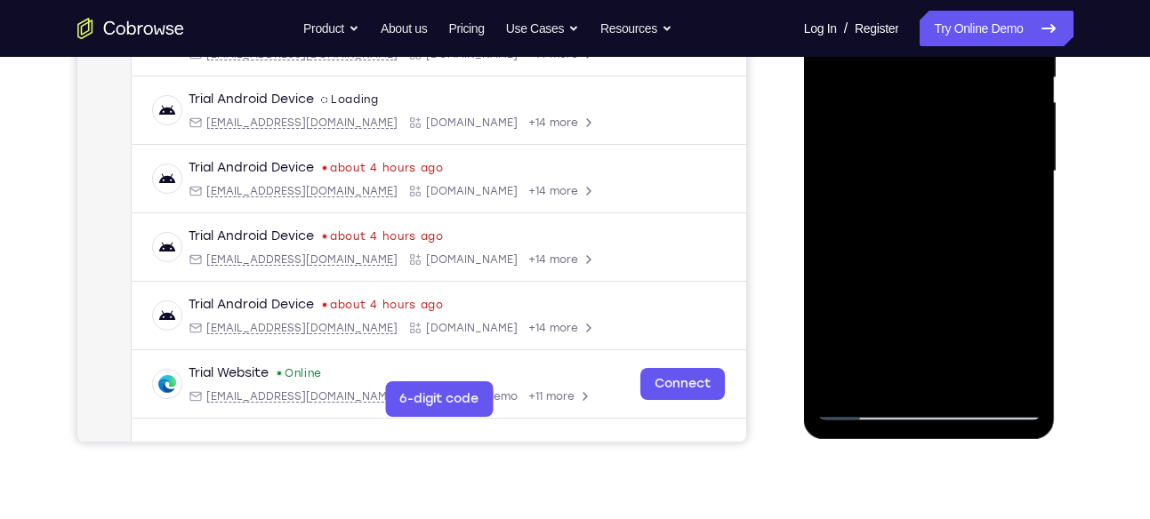
drag, startPoint x: 963, startPoint y: 213, endPoint x: 945, endPoint y: 337, distance: 125.9
click at [945, 337] on div at bounding box center [929, 172] width 224 height 498
drag, startPoint x: 939, startPoint y: 252, endPoint x: 927, endPoint y: 317, distance: 66.1
click at [927, 317] on div at bounding box center [929, 172] width 224 height 498
drag, startPoint x: 985, startPoint y: 296, endPoint x: 986, endPoint y: 282, distance: 14.3
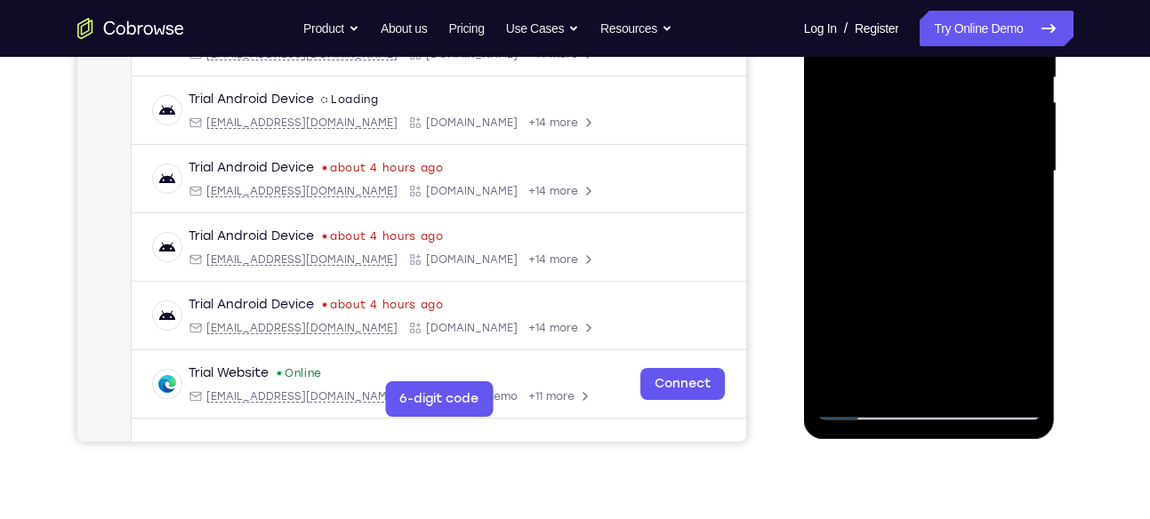
click at [986, 282] on div at bounding box center [929, 172] width 224 height 498
drag, startPoint x: 986, startPoint y: 282, endPoint x: 976, endPoint y: 337, distance: 56.0
click at [976, 337] on div at bounding box center [929, 172] width 224 height 498
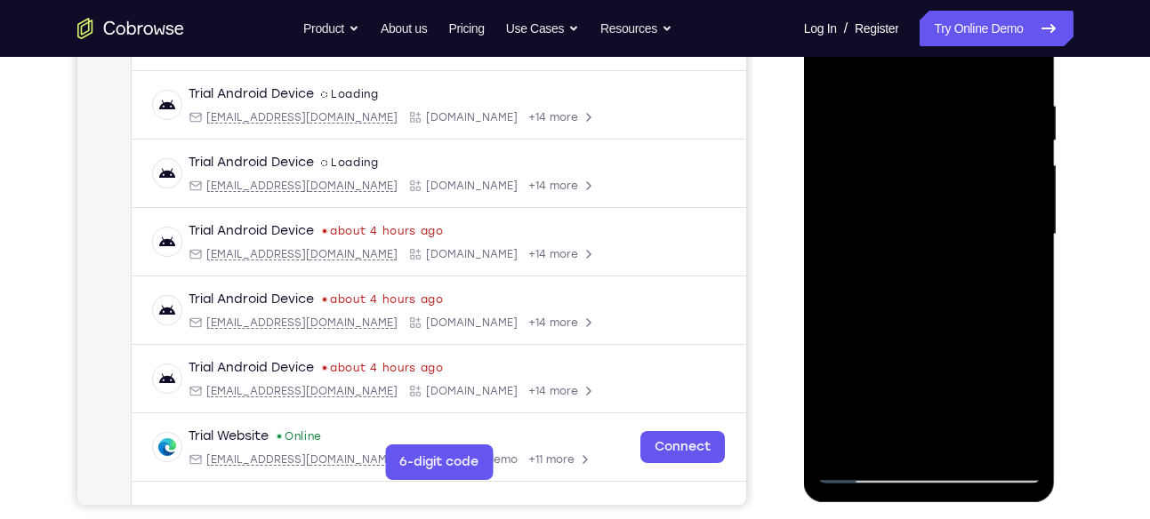
scroll to position [321, 0]
drag, startPoint x: 990, startPoint y: 280, endPoint x: 986, endPoint y: 214, distance: 66.0
click at [986, 214] on div at bounding box center [929, 236] width 224 height 498
drag, startPoint x: 996, startPoint y: 304, endPoint x: 997, endPoint y: 246, distance: 57.8
click at [997, 246] on div at bounding box center [929, 236] width 224 height 498
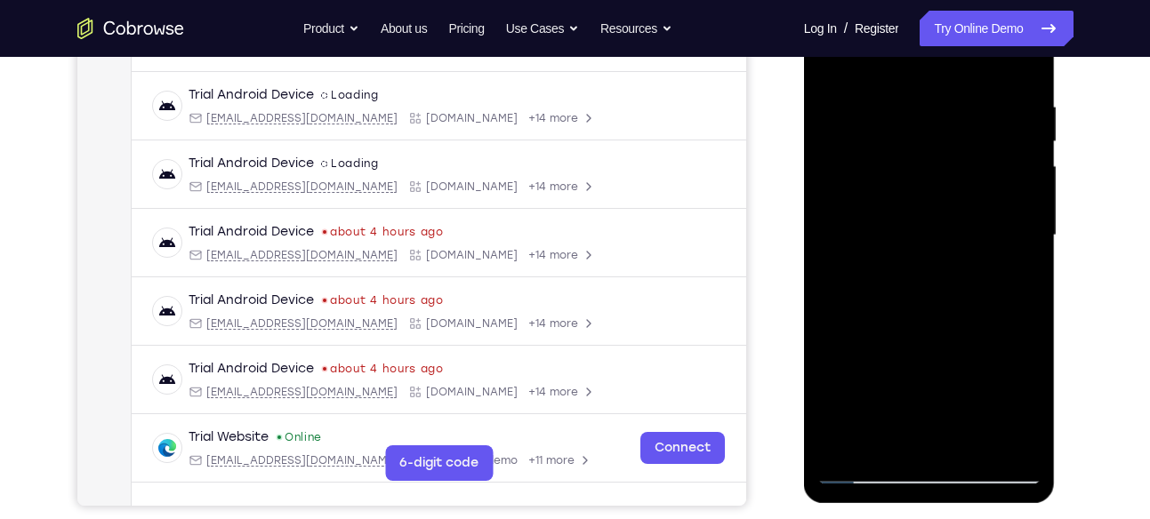
drag, startPoint x: 1001, startPoint y: 310, endPoint x: 1014, endPoint y: 196, distance: 115.5
click at [1014, 196] on div at bounding box center [929, 236] width 224 height 498
drag, startPoint x: 981, startPoint y: 308, endPoint x: 987, endPoint y: 177, distance: 130.9
click at [987, 177] on div at bounding box center [929, 236] width 224 height 498
drag, startPoint x: 979, startPoint y: 323, endPoint x: 980, endPoint y: 185, distance: 137.9
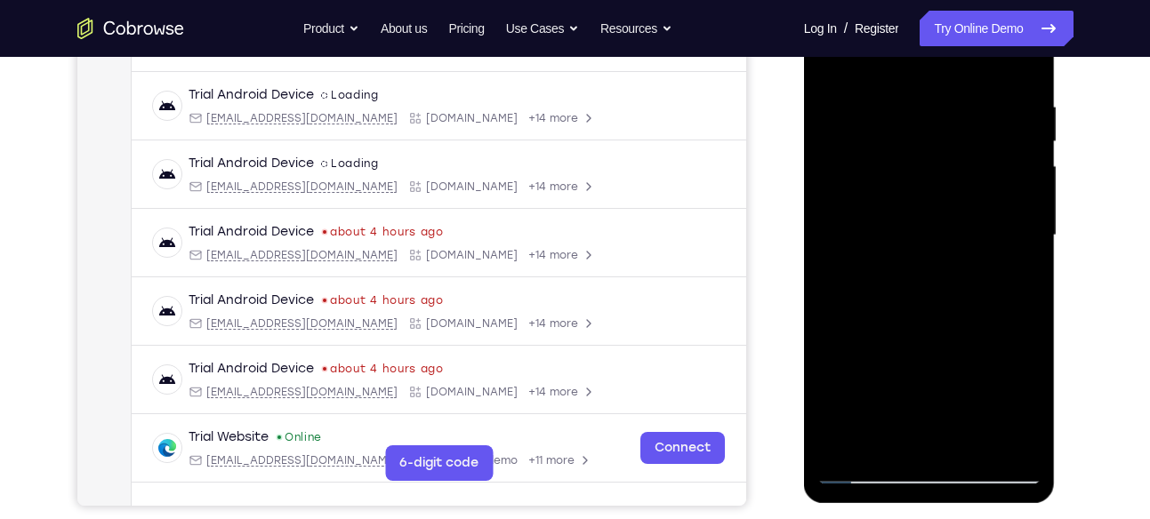
click at [980, 185] on div at bounding box center [929, 236] width 224 height 498
drag, startPoint x: 967, startPoint y: 284, endPoint x: 970, endPoint y: 204, distance: 80.1
click at [970, 204] on div at bounding box center [929, 236] width 224 height 498
drag, startPoint x: 979, startPoint y: 290, endPoint x: 990, endPoint y: 142, distance: 148.0
click at [990, 142] on div at bounding box center [929, 236] width 224 height 498
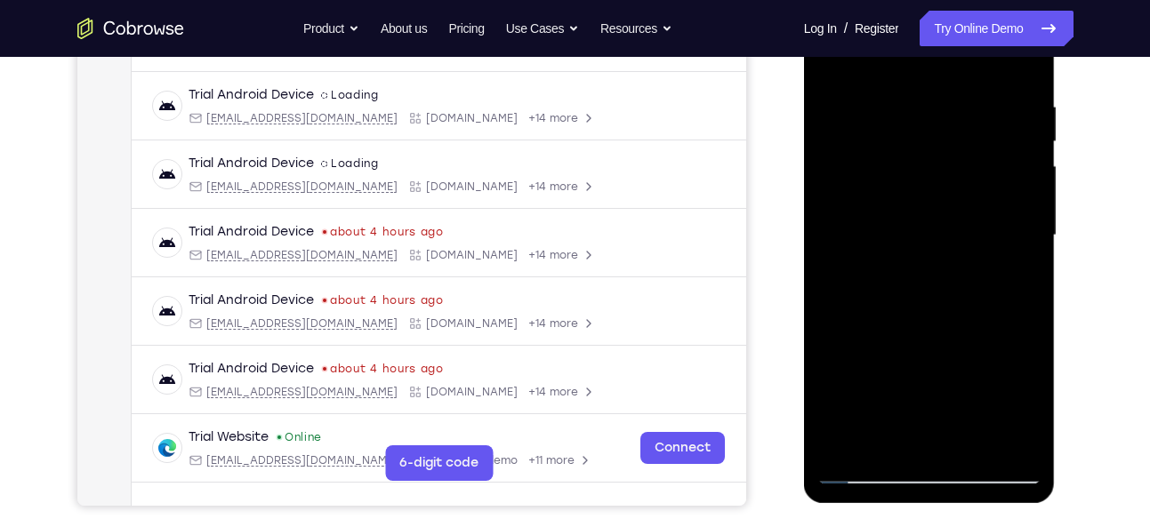
drag, startPoint x: 967, startPoint y: 290, endPoint x: 970, endPoint y: 143, distance: 146.8
click at [970, 143] on div at bounding box center [929, 236] width 224 height 498
drag, startPoint x: 971, startPoint y: 300, endPoint x: 974, endPoint y: 163, distance: 137.0
click at [974, 163] on div at bounding box center [929, 236] width 224 height 498
drag, startPoint x: 963, startPoint y: 294, endPoint x: 972, endPoint y: 189, distance: 105.3
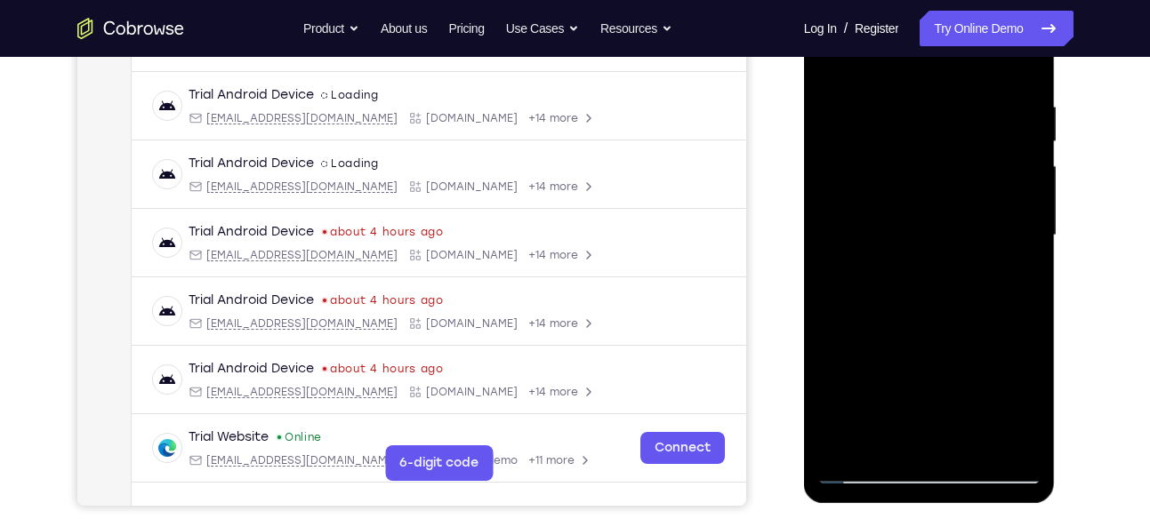
click at [972, 189] on div at bounding box center [929, 236] width 224 height 498
drag, startPoint x: 959, startPoint y: 313, endPoint x: 976, endPoint y: 130, distance: 184.0
click at [976, 130] on div at bounding box center [929, 236] width 224 height 498
drag, startPoint x: 965, startPoint y: 311, endPoint x: 972, endPoint y: 178, distance: 133.6
click at [972, 178] on div at bounding box center [929, 236] width 224 height 498
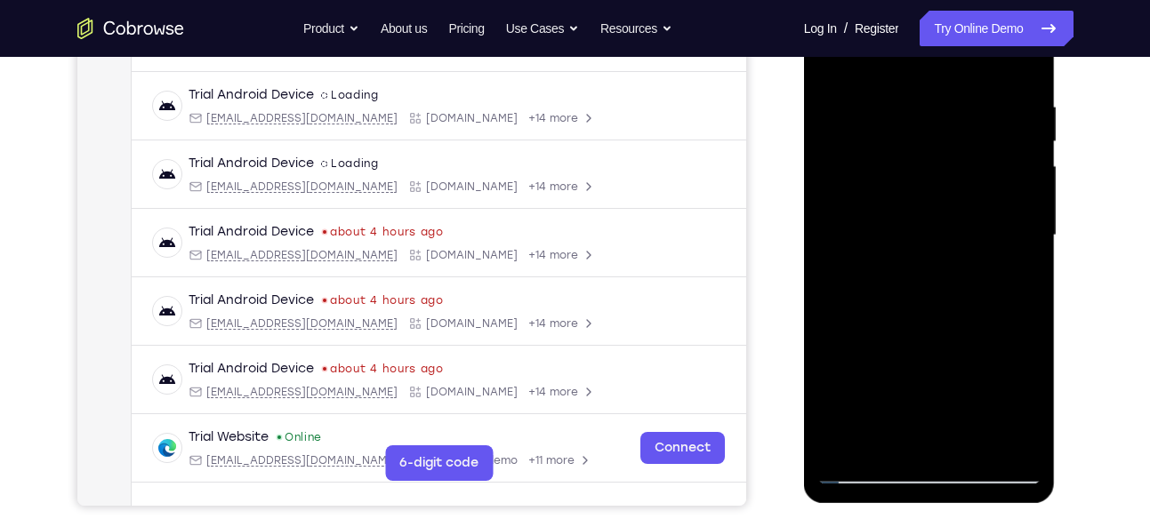
drag, startPoint x: 957, startPoint y: 283, endPoint x: 974, endPoint y: 125, distance: 158.3
click at [974, 125] on div at bounding box center [929, 236] width 224 height 498
drag, startPoint x: 961, startPoint y: 285, endPoint x: 962, endPoint y: 166, distance: 118.3
click at [962, 166] on div at bounding box center [929, 236] width 224 height 498
drag, startPoint x: 982, startPoint y: 229, endPoint x: 980, endPoint y: 258, distance: 29.4
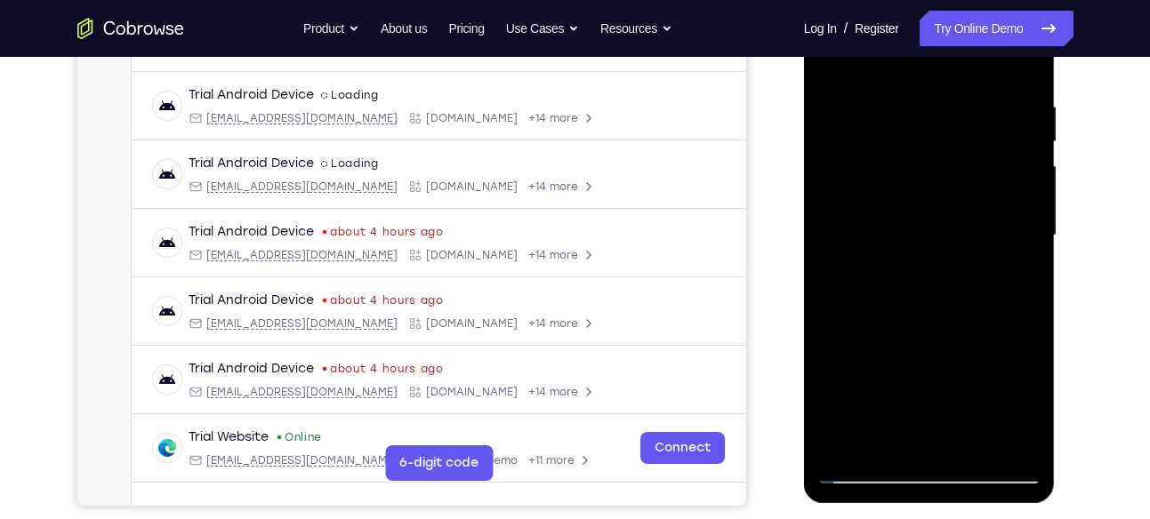
click at [980, 258] on div at bounding box center [929, 236] width 224 height 498
click at [1028, 270] on div at bounding box center [929, 236] width 224 height 498
drag, startPoint x: 978, startPoint y: 307, endPoint x: 979, endPoint y: 213, distance: 93.4
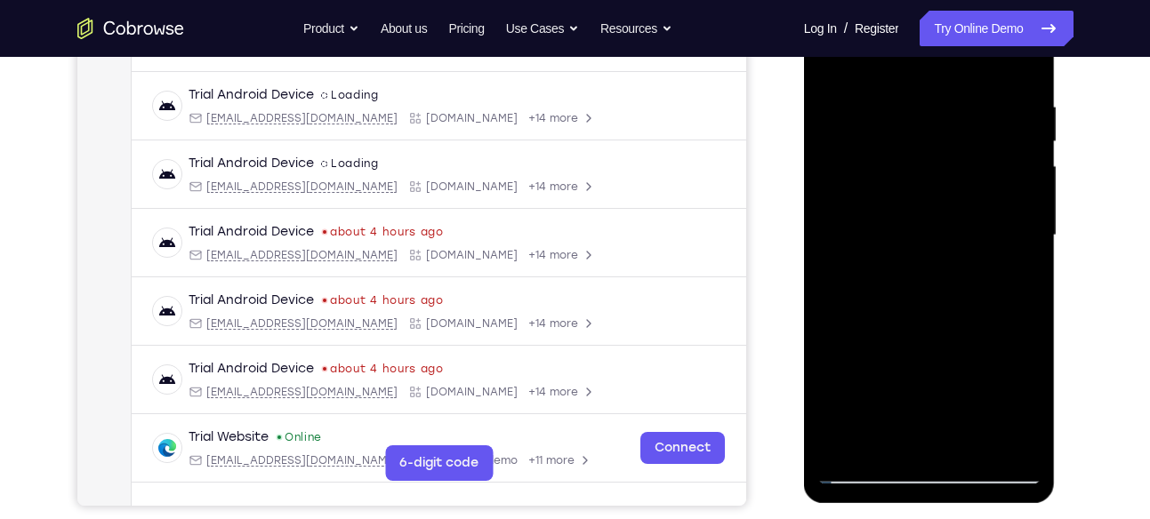
click at [979, 213] on div at bounding box center [929, 236] width 224 height 498
click at [1033, 192] on div at bounding box center [929, 236] width 224 height 498
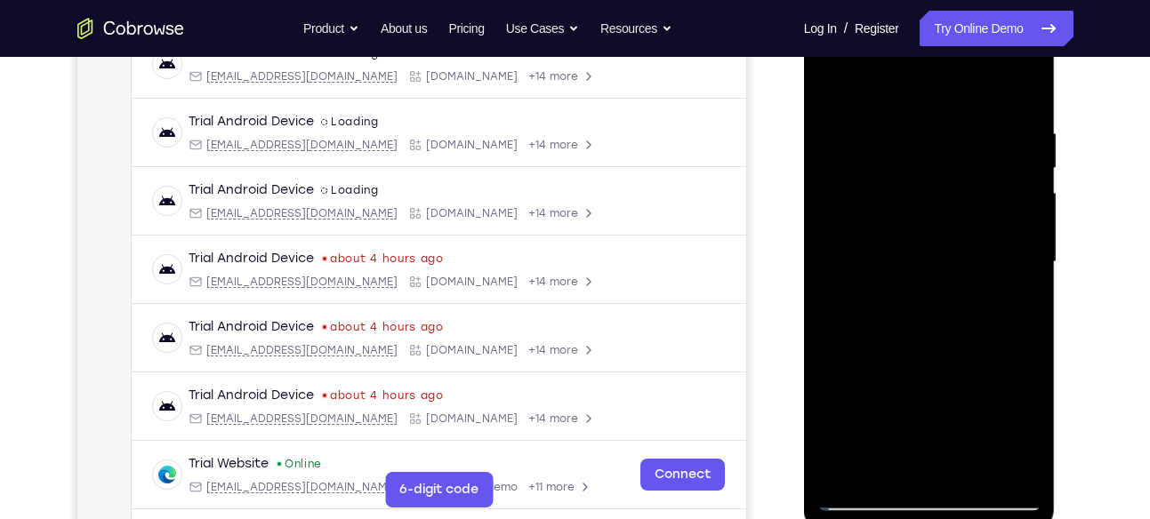
click at [1028, 206] on div at bounding box center [929, 262] width 224 height 498
click at [1028, 208] on div at bounding box center [929, 262] width 224 height 498
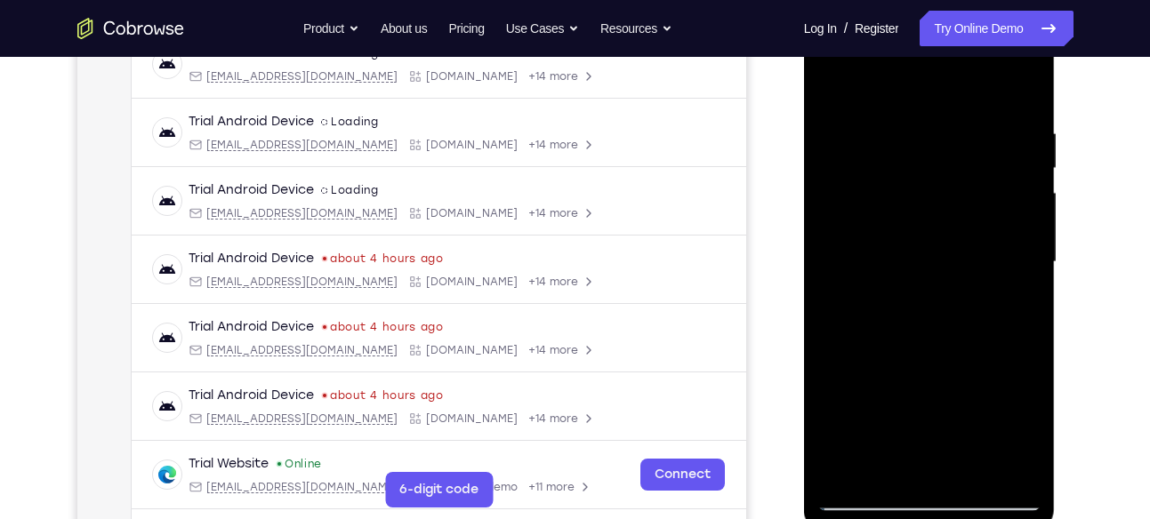
click at [1027, 209] on div at bounding box center [929, 262] width 224 height 498
